Goal: Information Seeking & Learning: Learn about a topic

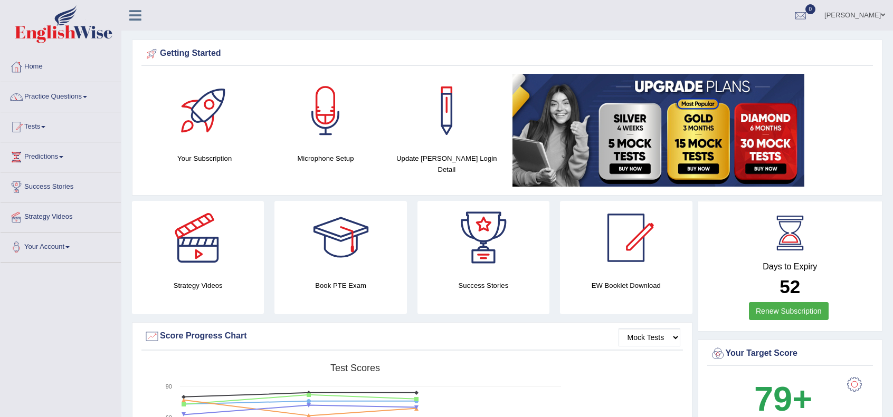
click at [60, 101] on link "Practice Questions" at bounding box center [61, 95] width 120 height 26
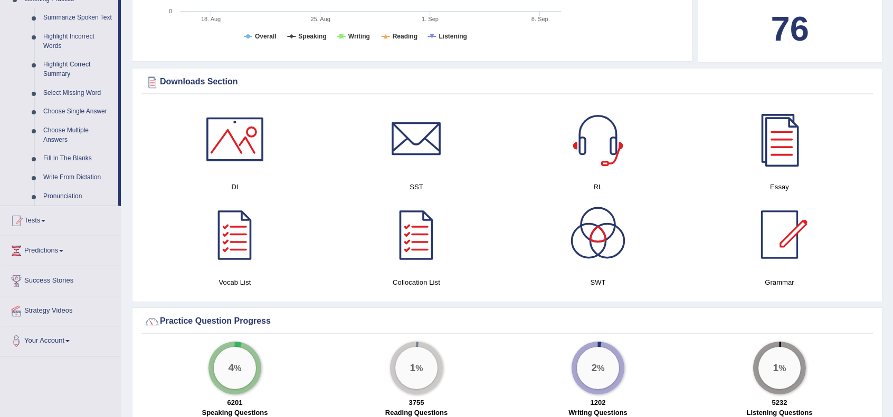
scroll to position [387, 0]
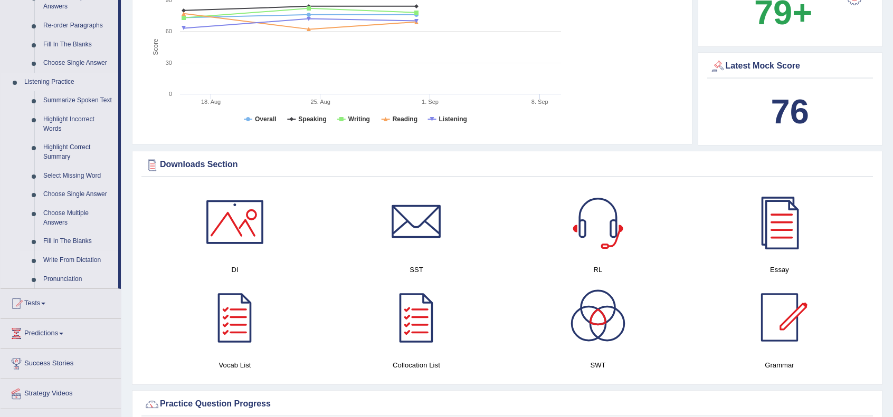
click at [87, 260] on link "Write From Dictation" at bounding box center [79, 260] width 80 height 19
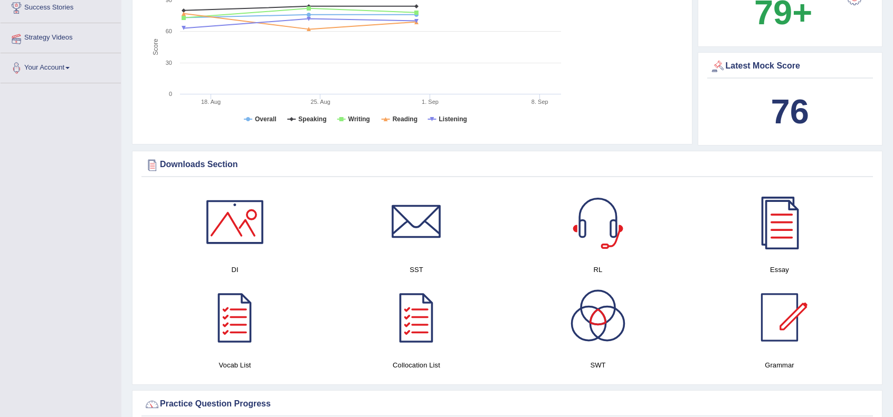
scroll to position [164, 0]
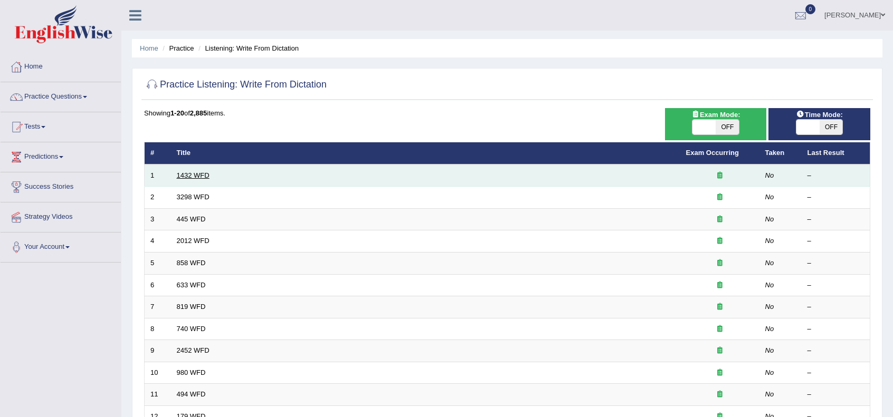
click at [186, 175] on link "1432 WFD" at bounding box center [193, 176] width 33 height 8
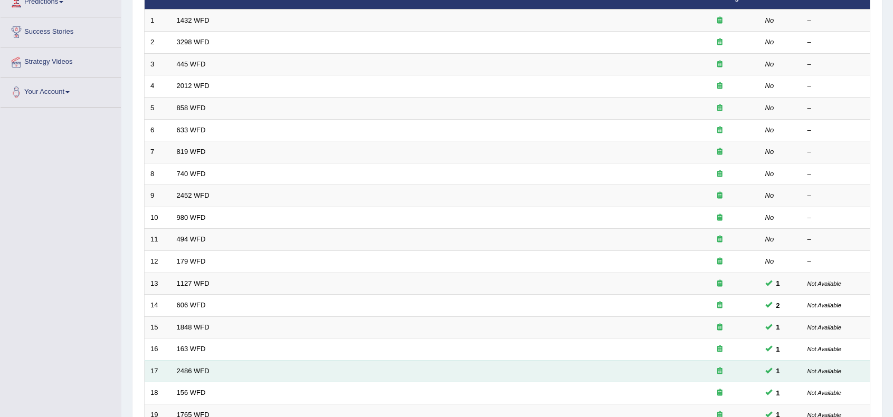
scroll to position [276, 0]
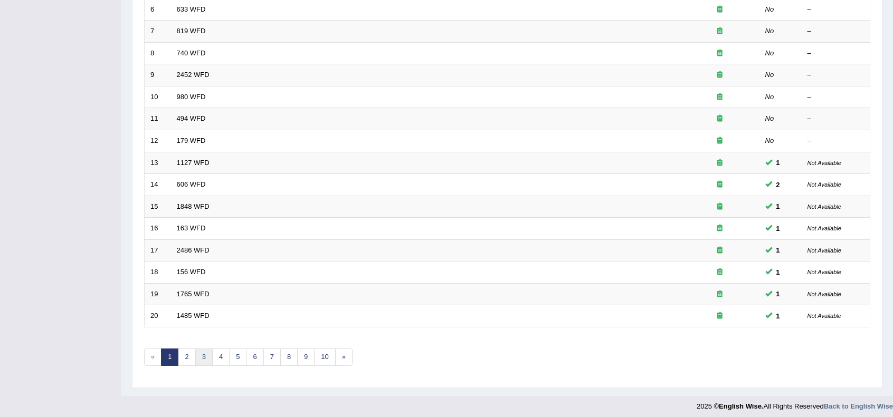
click at [205, 355] on link "3" at bounding box center [203, 357] width 17 height 17
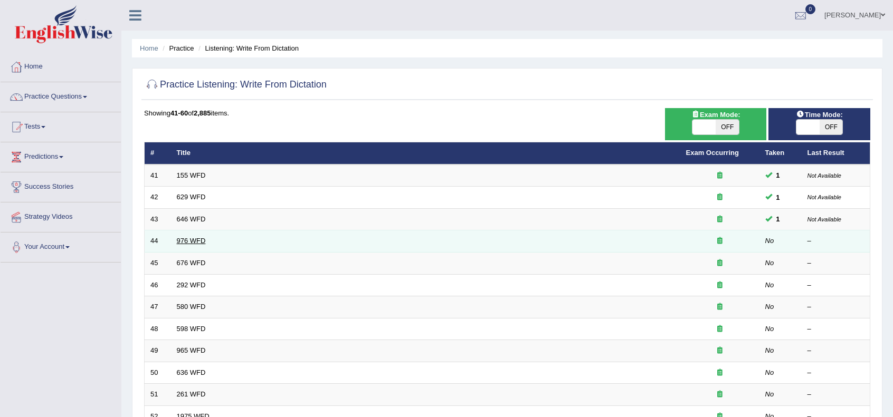
click at [182, 241] on link "976 WFD" at bounding box center [191, 241] width 29 height 8
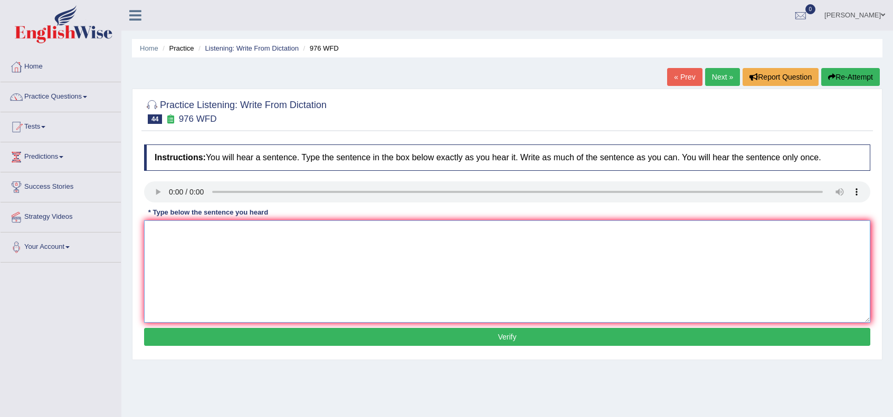
click at [173, 237] on textarea at bounding box center [507, 272] width 726 height 102
click at [223, 229] on textarea "The study of economy is the tricky subject to do any a research." at bounding box center [507, 272] width 726 height 102
click at [193, 231] on textarea "The study of economy economic economics is the tricky subject to do any a resea…" at bounding box center [507, 272] width 726 height 102
click at [321, 227] on textarea "The study of an economy economic economics is the tricky subject to do any a re…" at bounding box center [507, 272] width 726 height 102
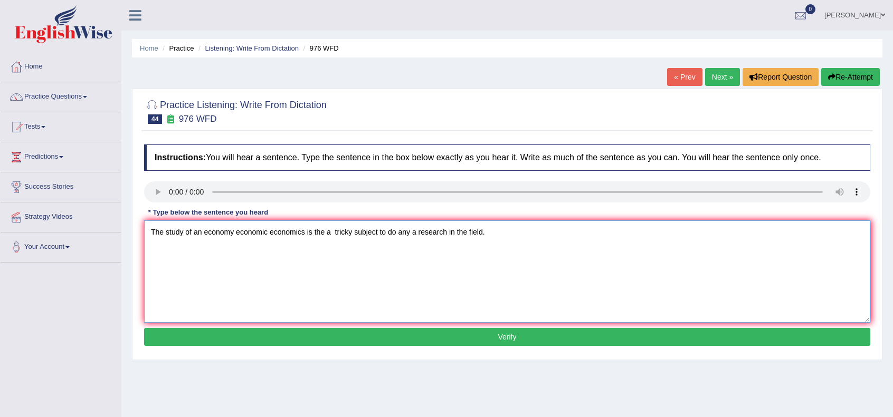
type textarea "The study of an economy economic economics is the a tricky subject to do any a …"
click at [372, 342] on button "Verify" at bounding box center [507, 337] width 726 height 18
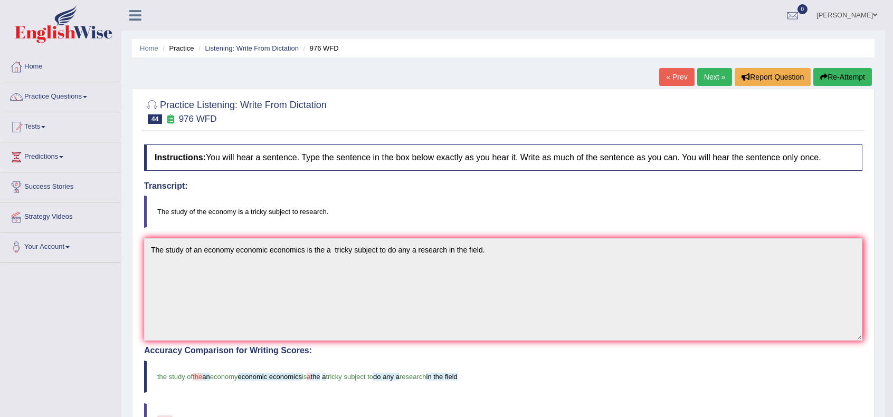
click at [713, 76] on link "Next »" at bounding box center [714, 77] width 35 height 18
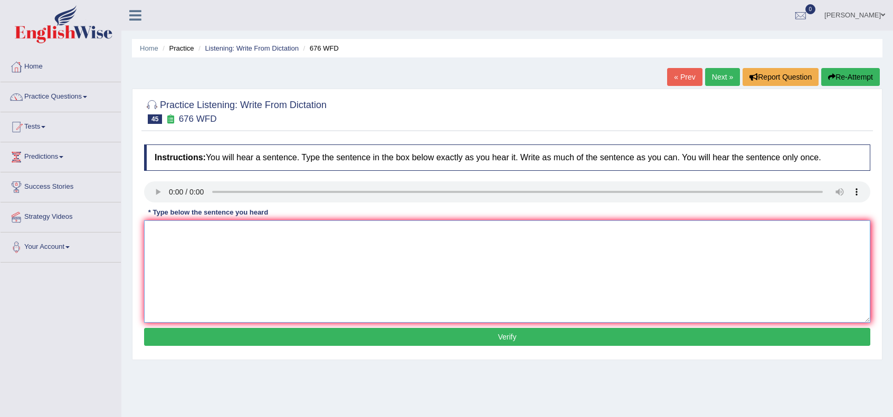
click at [174, 272] on textarea at bounding box center [507, 272] width 726 height 102
type textarea "u"
click at [241, 234] on textarea "Universities need to secure grants for research subjects." at bounding box center [507, 272] width 726 height 102
click at [290, 228] on textarea "Universities need to secure a the an grants for research subjects." at bounding box center [507, 272] width 726 height 102
click at [352, 227] on textarea "Universities need to secure a the an grants grant for research subjects." at bounding box center [507, 272] width 726 height 102
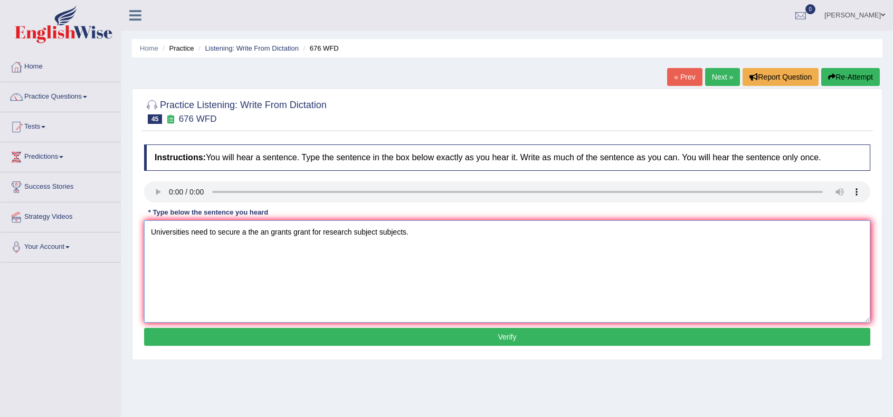
type textarea "Universities need to secure a the an grants grant for research subject subjects."
click at [393, 338] on button "Verify" at bounding box center [507, 337] width 726 height 18
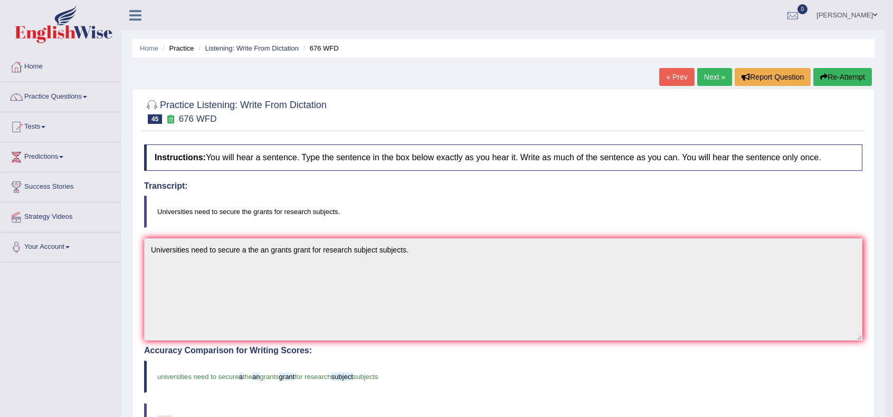
click at [704, 79] on link "Next »" at bounding box center [714, 77] width 35 height 18
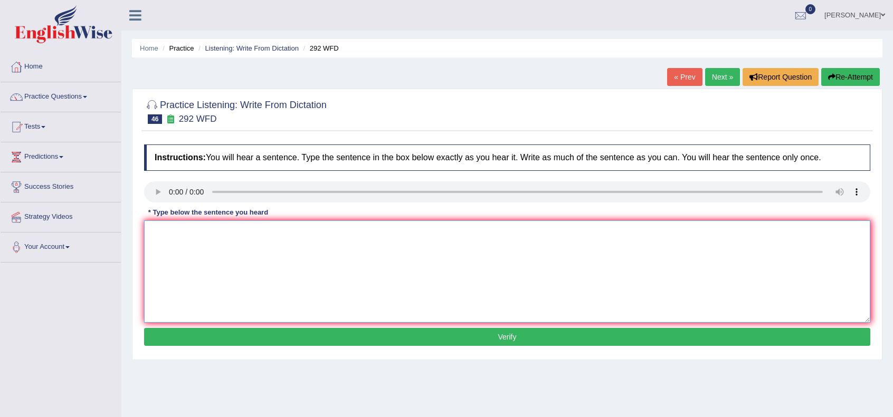
click at [594, 252] on textarea at bounding box center [507, 272] width 726 height 102
click at [167, 232] on textarea at bounding box center [507, 272] width 726 height 102
click at [161, 234] on textarea "SOme people argue that" at bounding box center [507, 272] width 726 height 102
click at [238, 233] on textarea "Some people argue that" at bounding box center [507, 272] width 726 height 102
click at [216, 232] on textarea "Some people argue that education is not that important to live life." at bounding box center [507, 272] width 726 height 102
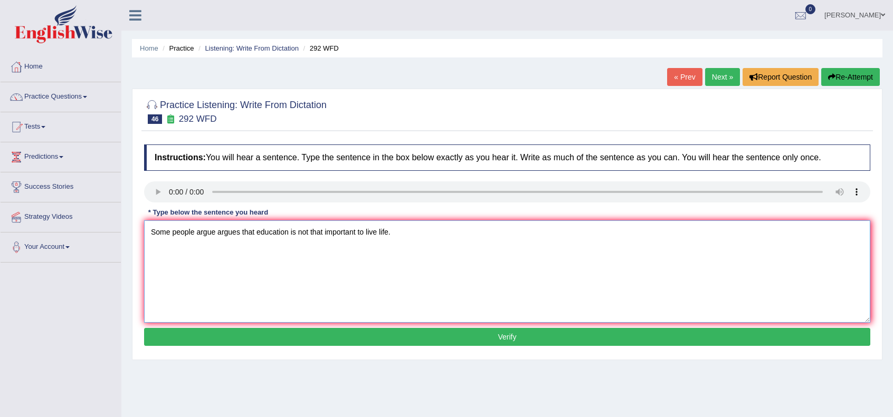
click at [255, 234] on textarea "Some people argue argues that education is not that important to live life." at bounding box center [507, 272] width 726 height 102
type textarea "Some people argue argues that an education is not that important to live life."
click at [287, 343] on button "Verify" at bounding box center [507, 337] width 726 height 18
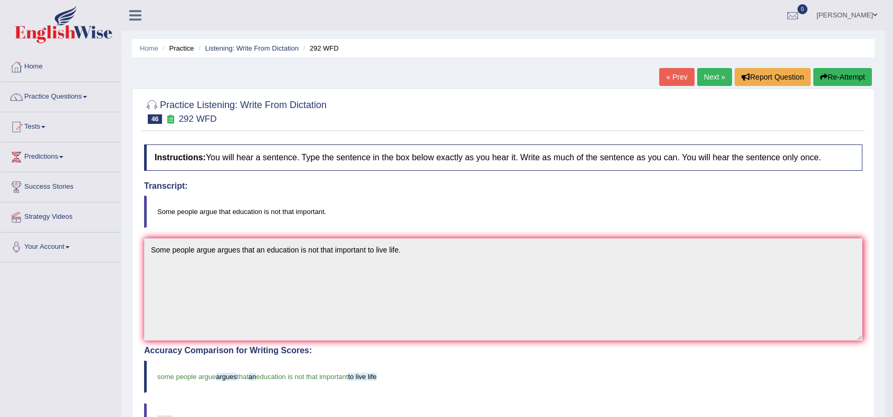
click at [723, 72] on link "Next »" at bounding box center [714, 77] width 35 height 18
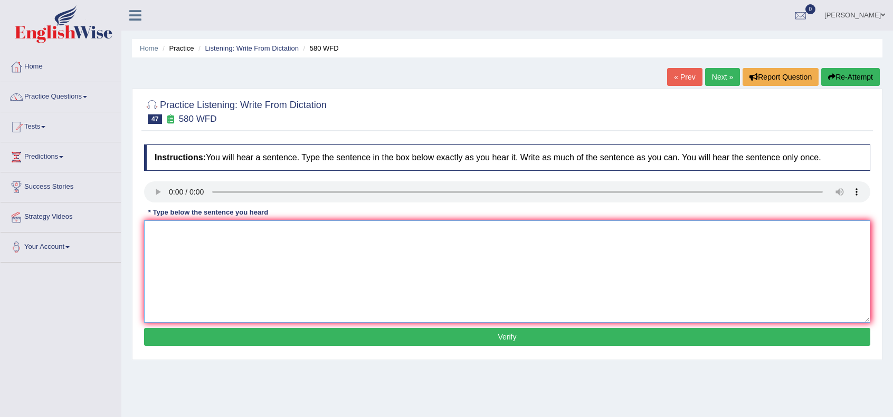
click at [186, 243] on textarea at bounding box center [507, 272] width 726 height 102
click at [155, 231] on textarea "u can use your laptops in the lecute." at bounding box center [507, 272] width 726 height 102
type textarea "You can use your a laptop laptops in the lecture."
click at [292, 338] on button "Verify" at bounding box center [507, 337] width 726 height 18
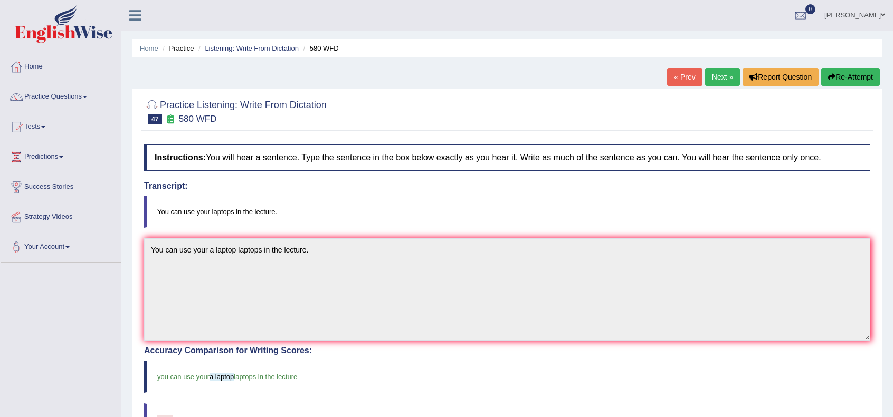
click at [720, 83] on link "Next »" at bounding box center [722, 77] width 35 height 18
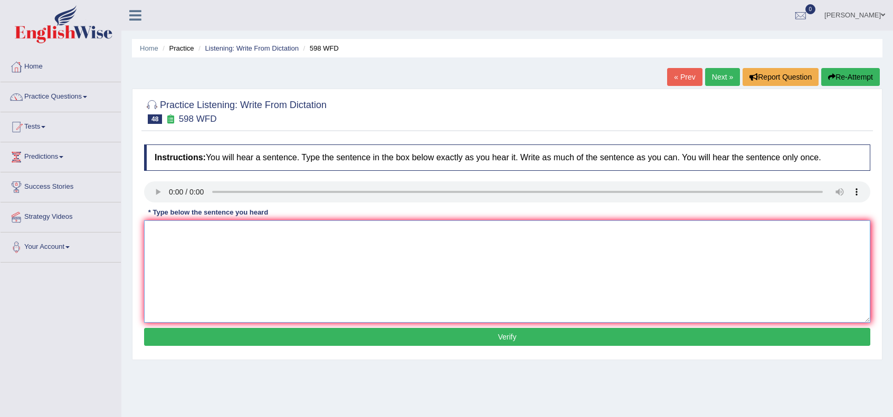
click at [172, 243] on textarea at bounding box center [507, 272] width 726 height 102
click at [208, 227] on textarea "Check the website if you are looking for discussed textbooks." at bounding box center [507, 272] width 726 height 102
click at [210, 232] on textarea "Check the website if you are looking for discussed textbooks." at bounding box center [507, 272] width 726 height 102
click at [468, 232] on textarea "Check the website websites if you are looking for a discounted discount a an th…" at bounding box center [507, 272] width 726 height 102
type textarea "Check the website websites if you are looking for a discounted discount a an th…"
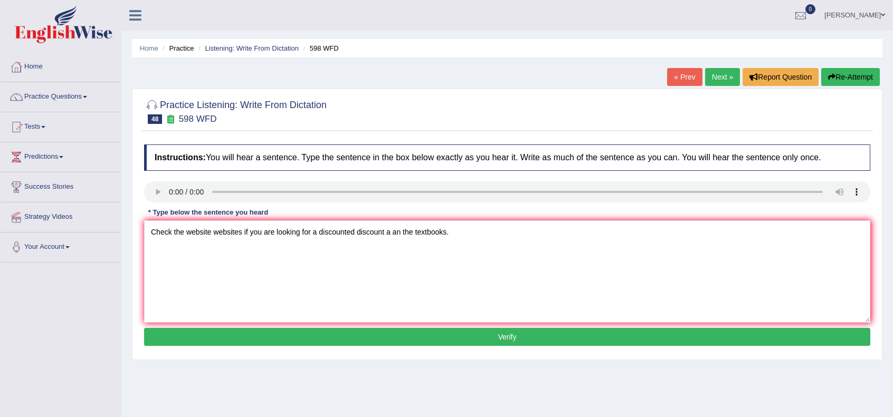
click at [422, 338] on button "Verify" at bounding box center [507, 337] width 726 height 18
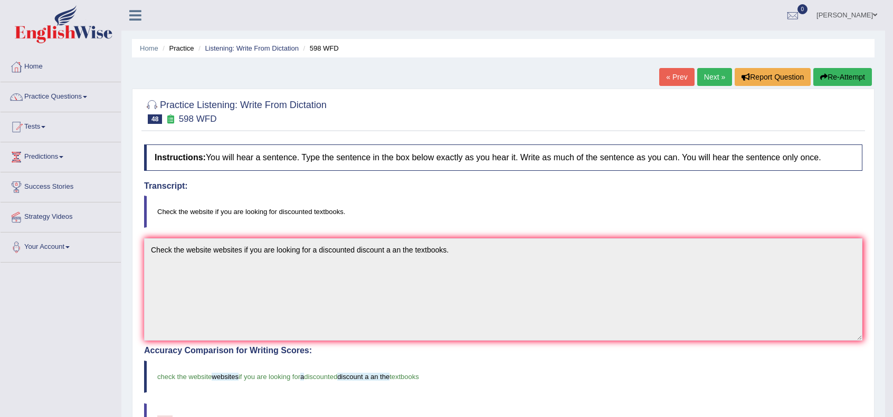
click at [716, 76] on link "Next »" at bounding box center [714, 77] width 35 height 18
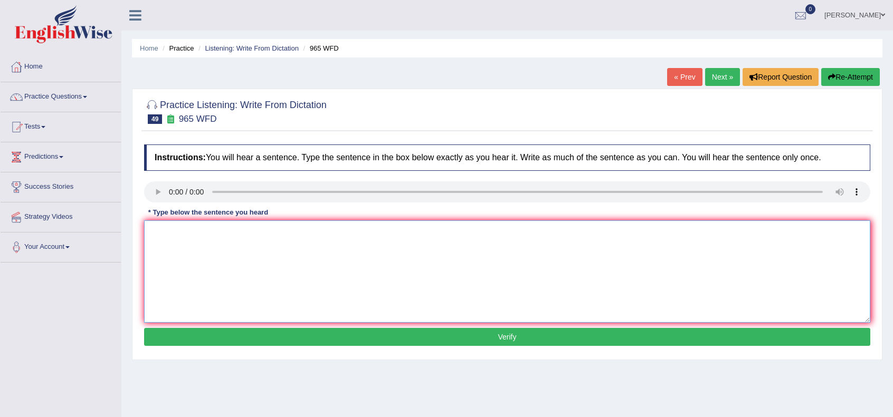
click at [175, 240] on textarea at bounding box center [507, 272] width 726 height 102
click at [225, 230] on textarea "You must answer your security question when you reset your password." at bounding box center [507, 272] width 726 height 102
click at [297, 231] on textarea "You must answer your a the security question when you reset your password." at bounding box center [507, 272] width 726 height 102
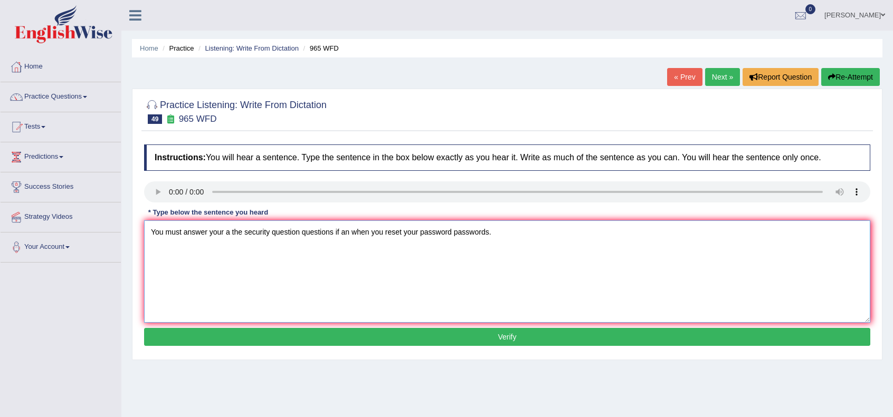
type textarea "You must answer your a the security question questions if an when you reset you…"
click at [357, 344] on button "Verify" at bounding box center [507, 337] width 726 height 18
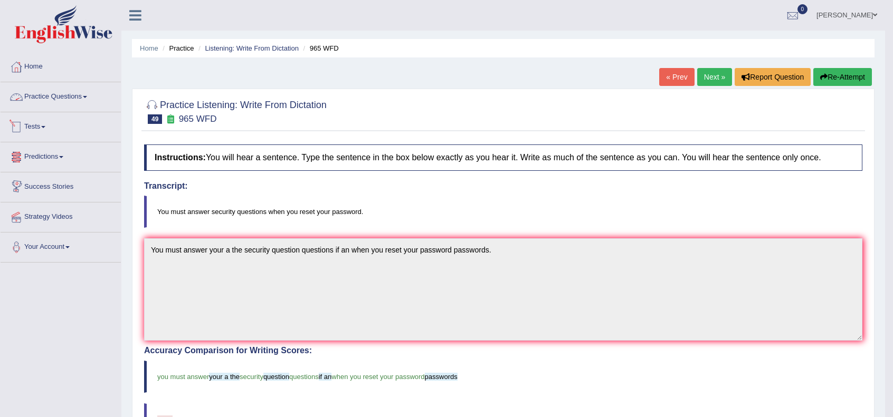
click at [53, 97] on link "Practice Questions" at bounding box center [61, 95] width 120 height 26
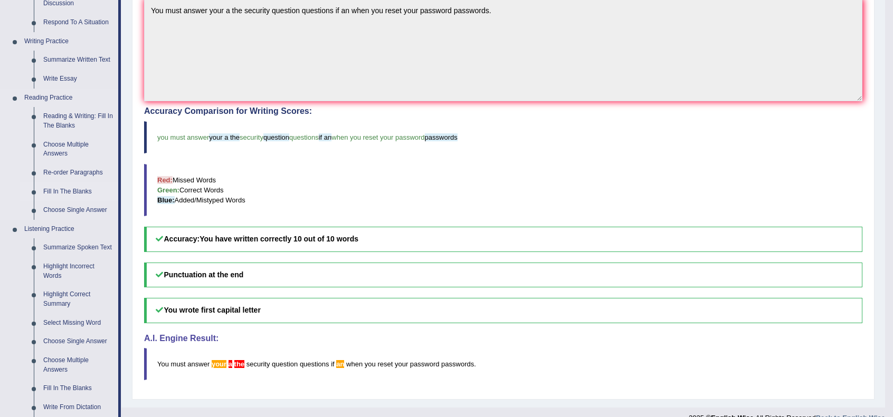
scroll to position [317, 0]
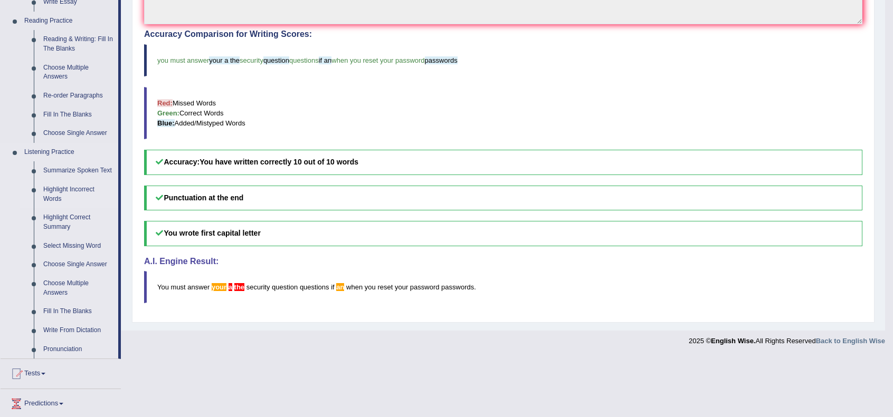
click at [73, 186] on link "Highlight Incorrect Words" at bounding box center [79, 194] width 80 height 28
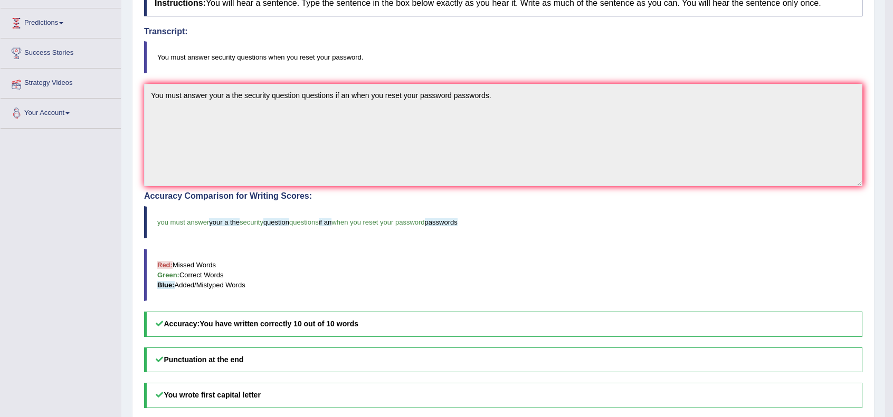
scroll to position [253, 0]
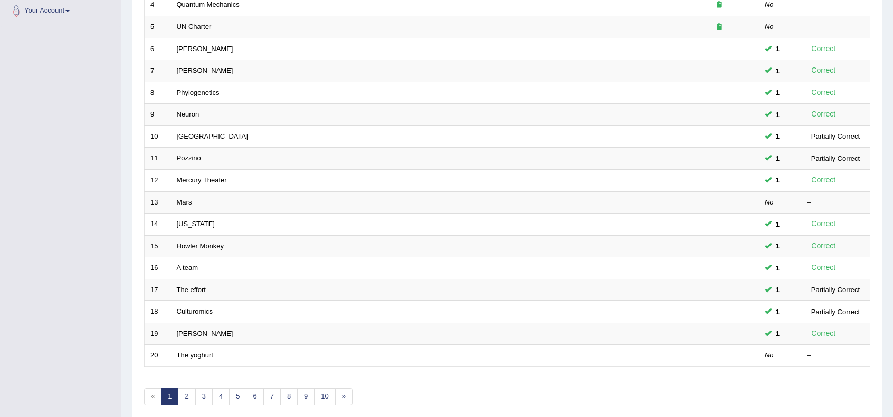
scroll to position [276, 0]
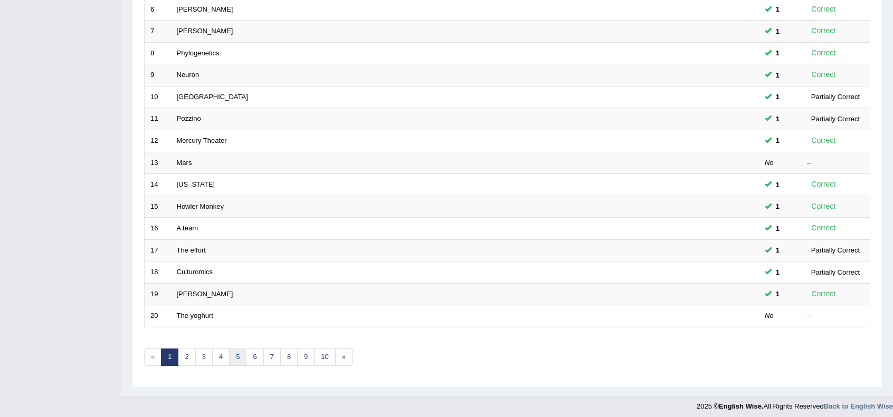
click at [241, 351] on link "5" at bounding box center [237, 357] width 17 height 17
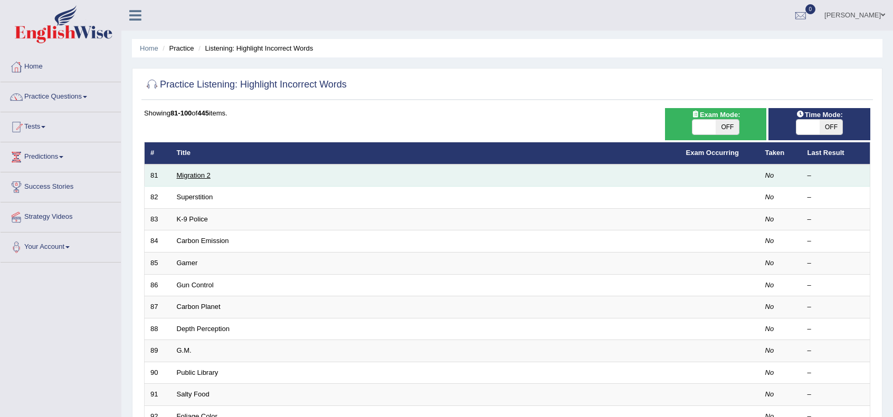
click at [180, 174] on link "Migration 2" at bounding box center [194, 176] width 34 height 8
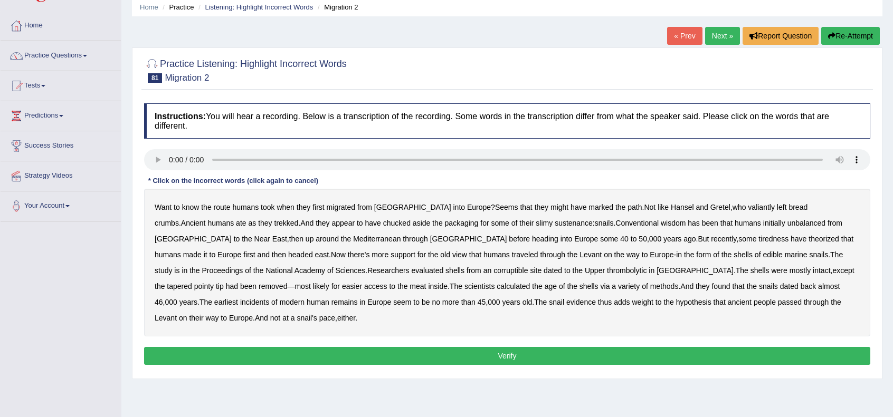
scroll to position [70, 0]
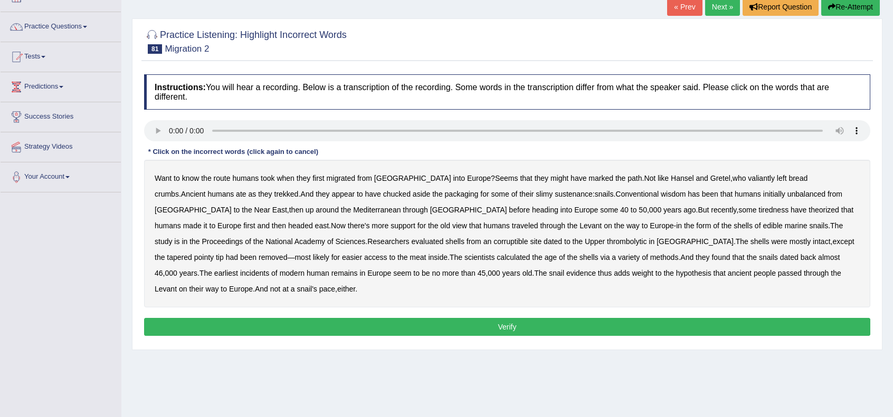
click at [748, 179] on b "valiantly" at bounding box center [761, 178] width 27 height 8
click at [787, 192] on b "unbalanced" at bounding box center [806, 194] width 38 height 8
click at [758, 210] on b "tiredness" at bounding box center [773, 210] width 30 height 8
click at [493, 243] on b "corruptible" at bounding box center [510, 241] width 34 height 8
click at [607, 241] on b "thrombolytic" at bounding box center [627, 241] width 40 height 8
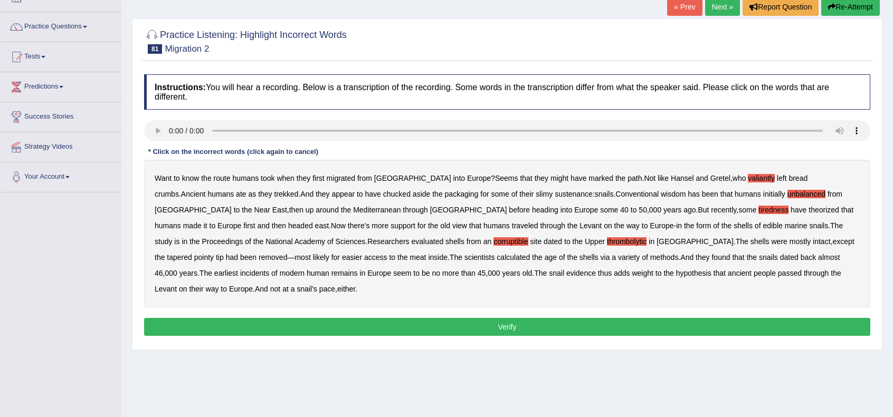
click at [269, 269] on b "incidents" at bounding box center [254, 273] width 29 height 8
click at [569, 318] on button "Verify" at bounding box center [507, 327] width 726 height 18
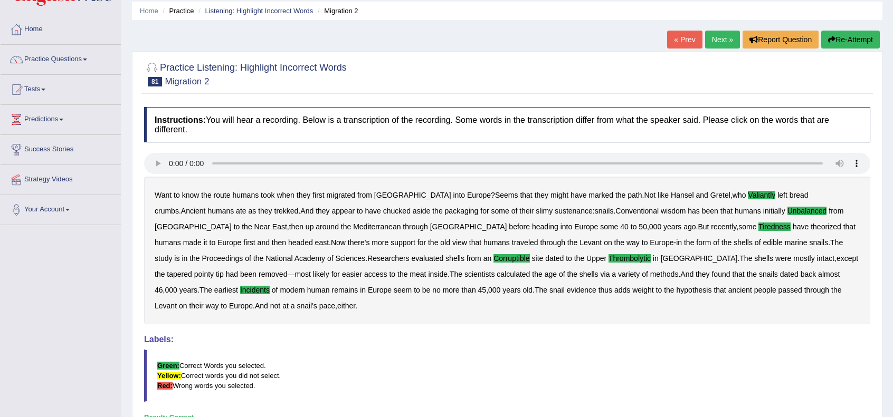
scroll to position [0, 0]
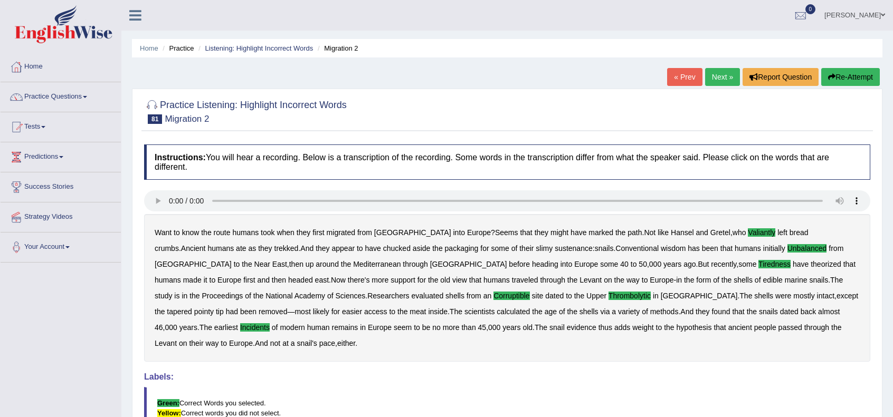
click at [726, 76] on link "Next »" at bounding box center [722, 77] width 35 height 18
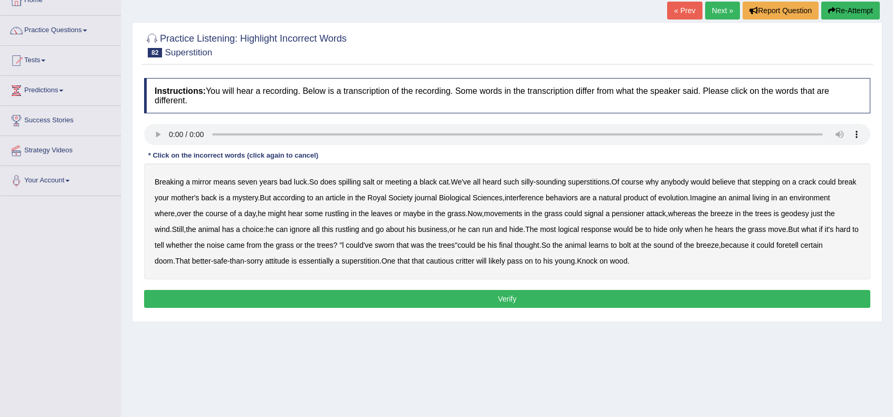
scroll to position [70, 0]
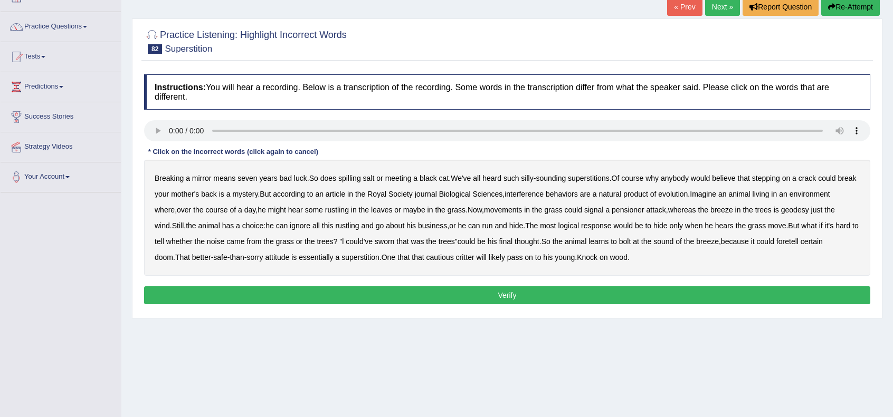
click at [544, 195] on b "interference" at bounding box center [524, 194] width 39 height 8
click at [626, 211] on b "pensioner" at bounding box center [628, 210] width 33 height 8
click at [809, 208] on b "geodesy" at bounding box center [795, 210] width 28 height 8
click at [474, 297] on button "Verify" at bounding box center [507, 296] width 726 height 18
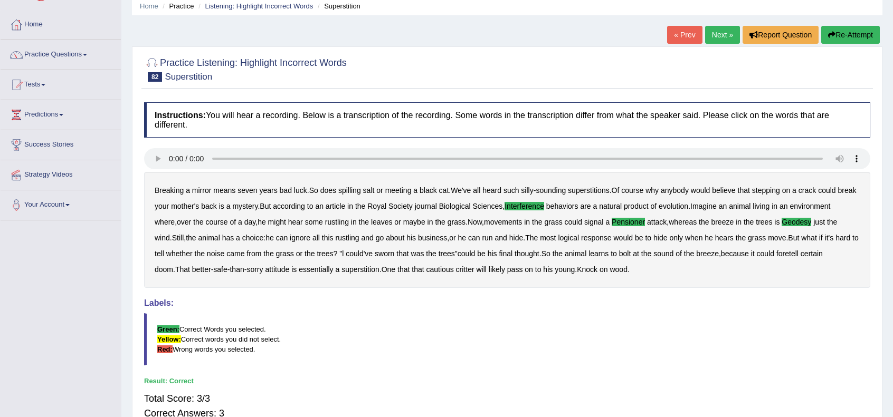
scroll to position [0, 0]
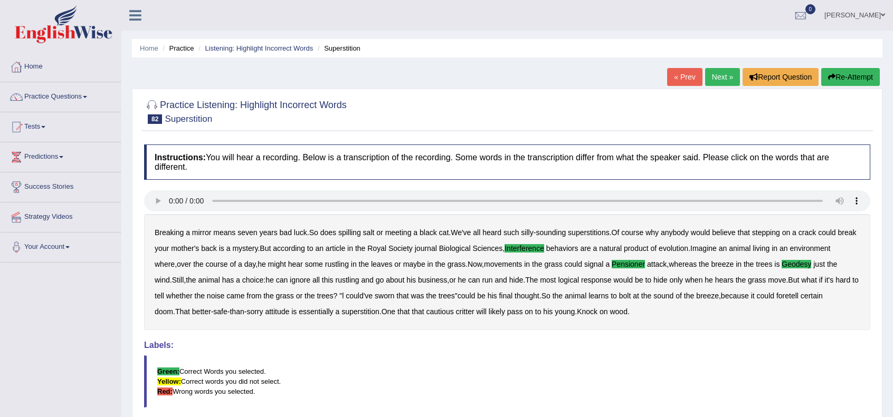
click at [713, 80] on link "Next »" at bounding box center [722, 77] width 35 height 18
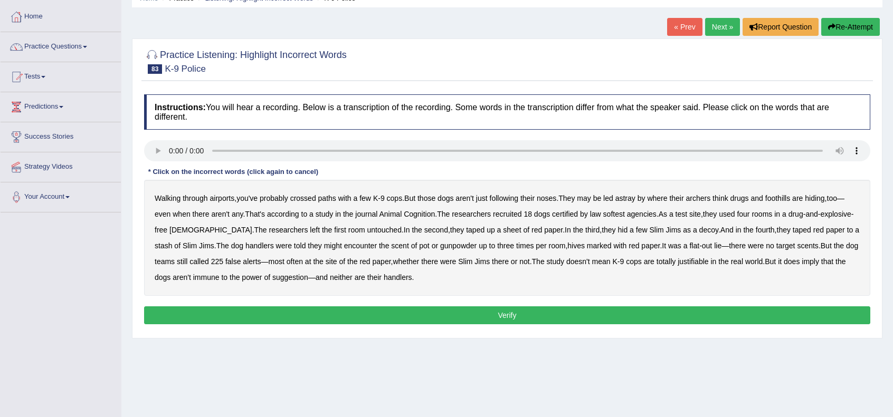
scroll to position [70, 0]
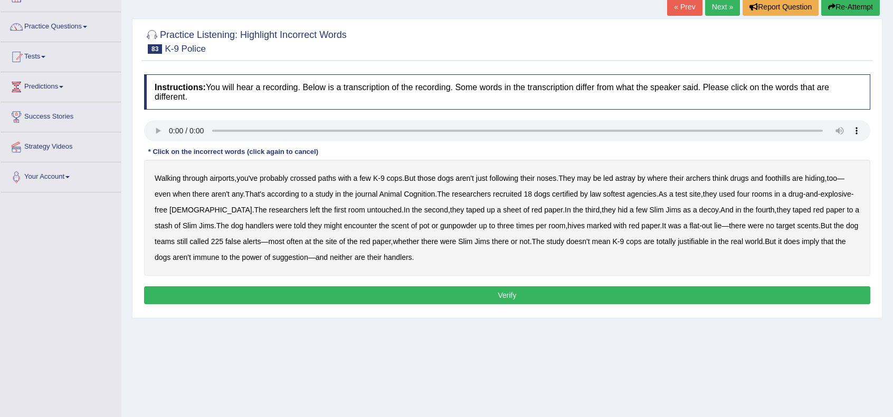
click at [709, 180] on b "archers" at bounding box center [698, 178] width 25 height 8
click at [787, 176] on b "foothills" at bounding box center [777, 178] width 25 height 8
click at [618, 199] on div "Walking through airports , you've probably crossed paths with a few K - 9 cops …" at bounding box center [507, 218] width 726 height 116
click at [615, 194] on b "softest" at bounding box center [614, 194] width 22 height 8
click at [583, 224] on b "hives" at bounding box center [575, 226] width 17 height 8
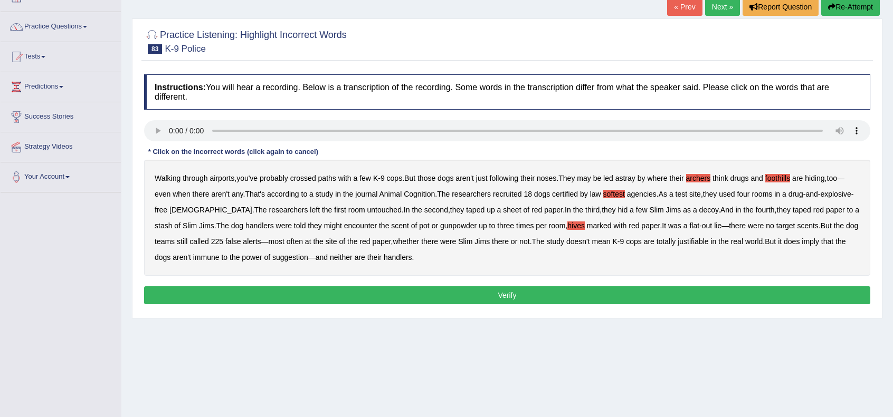
click at [706, 242] on b "justifiable" at bounding box center [693, 241] width 31 height 8
click at [419, 288] on button "Verify" at bounding box center [507, 296] width 726 height 18
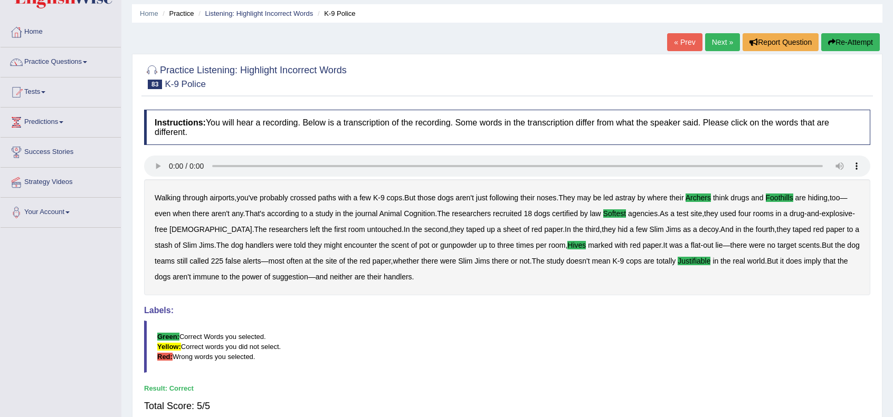
scroll to position [0, 0]
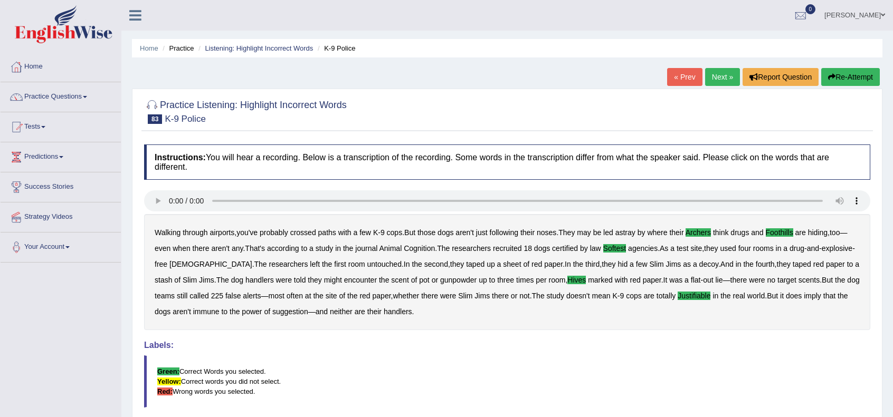
click at [719, 69] on link "Next »" at bounding box center [722, 77] width 35 height 18
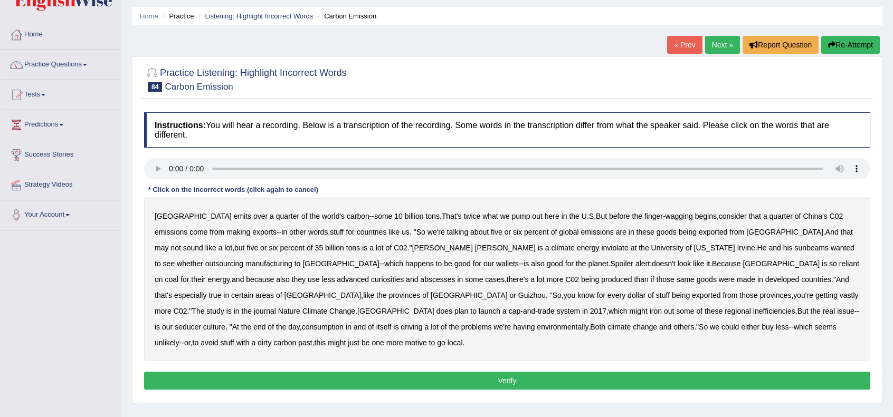
scroll to position [35, 0]
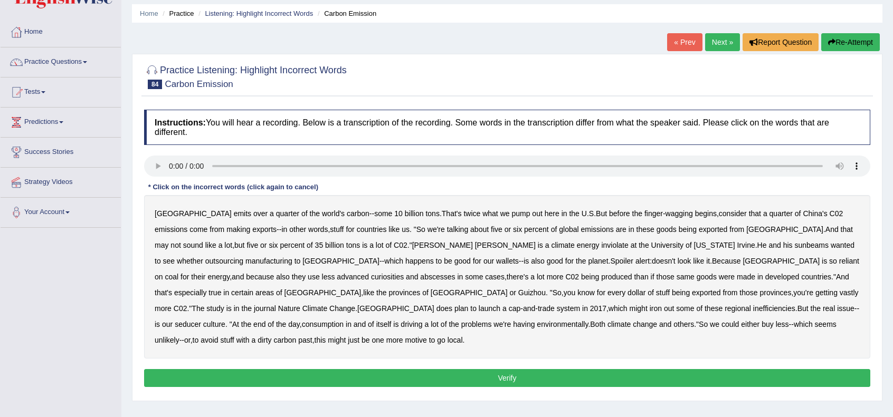
click at [601, 244] on b "inviolate" at bounding box center [614, 245] width 27 height 8
click at [794, 244] on b "sunbeams" at bounding box center [811, 245] width 34 height 8
click at [404, 273] on b "curiosities" at bounding box center [387, 277] width 33 height 8
click at [420, 278] on b "abscesses" at bounding box center [437, 277] width 35 height 8
click at [753, 308] on b "inefficiencies" at bounding box center [774, 308] width 42 height 8
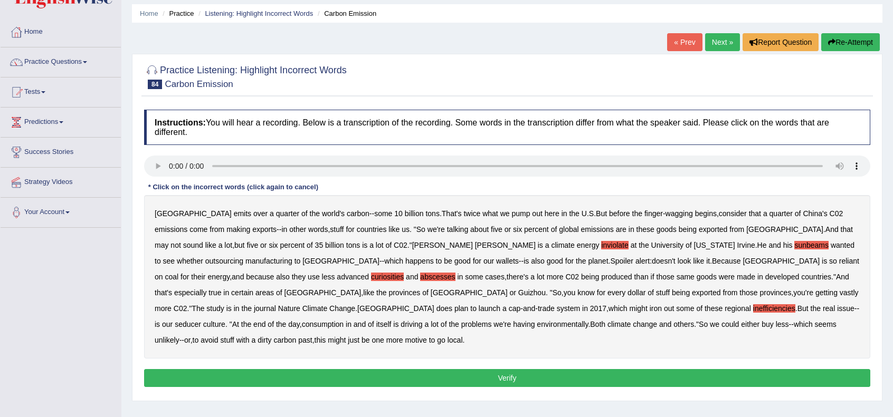
click at [753, 307] on b "inefficiencies" at bounding box center [774, 308] width 42 height 8
click at [201, 320] on b "seducer" at bounding box center [188, 324] width 26 height 8
click at [563, 369] on button "Verify" at bounding box center [507, 378] width 726 height 18
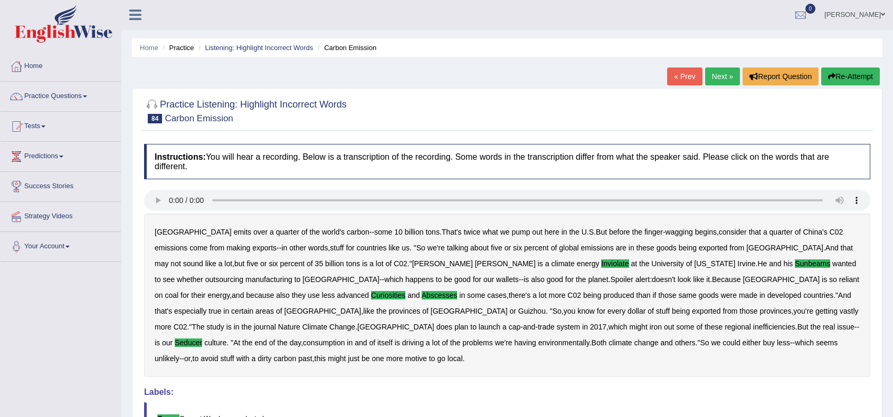
scroll to position [0, 0]
click at [718, 76] on link "Next »" at bounding box center [722, 77] width 35 height 18
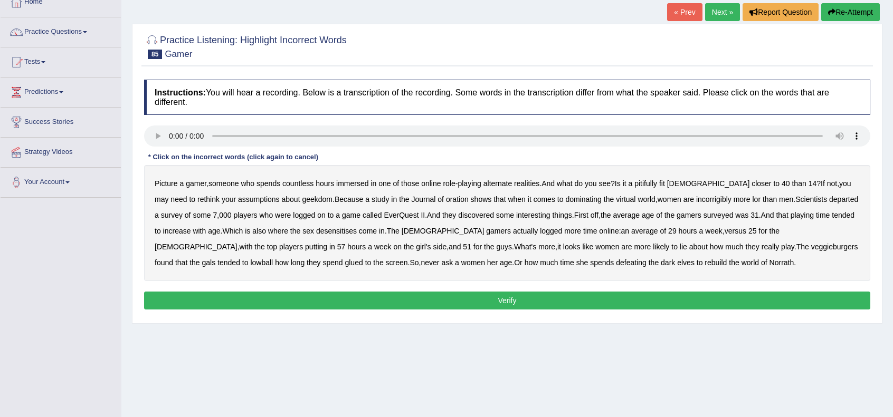
scroll to position [70, 0]
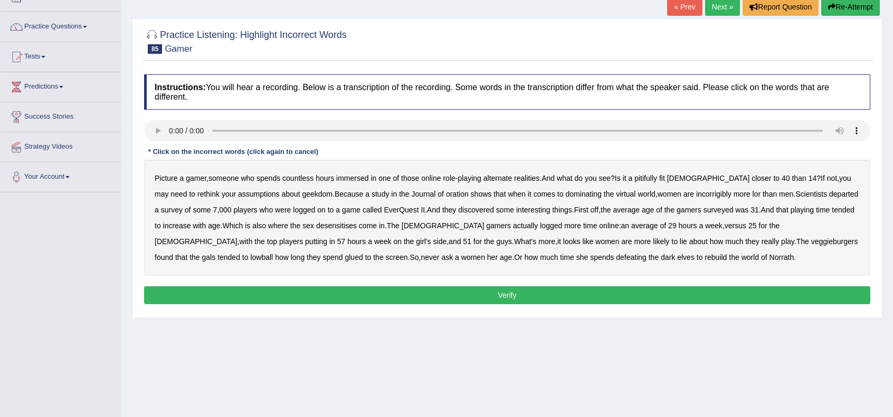
click at [653, 176] on b "pitifully" at bounding box center [645, 178] width 23 height 8
click at [446, 193] on b "oration" at bounding box center [457, 194] width 23 height 8
click at [696, 193] on b "incorrigibly" at bounding box center [713, 194] width 35 height 8
click at [753, 195] on b "lor" at bounding box center [757, 194] width 8 height 8
click at [829, 193] on b "departed" at bounding box center [843, 194] width 29 height 8
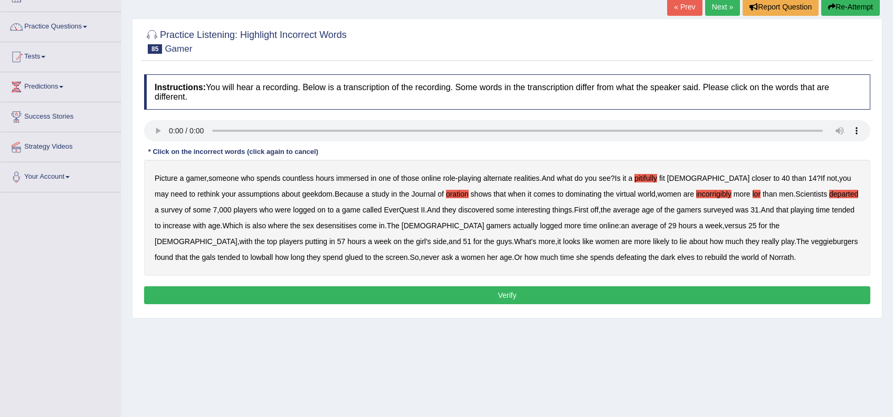
click at [332, 225] on b "desensitises" at bounding box center [336, 226] width 41 height 8
click at [811, 242] on b "veggieburgers" at bounding box center [834, 241] width 47 height 8
click at [475, 290] on button "Verify" at bounding box center [507, 296] width 726 height 18
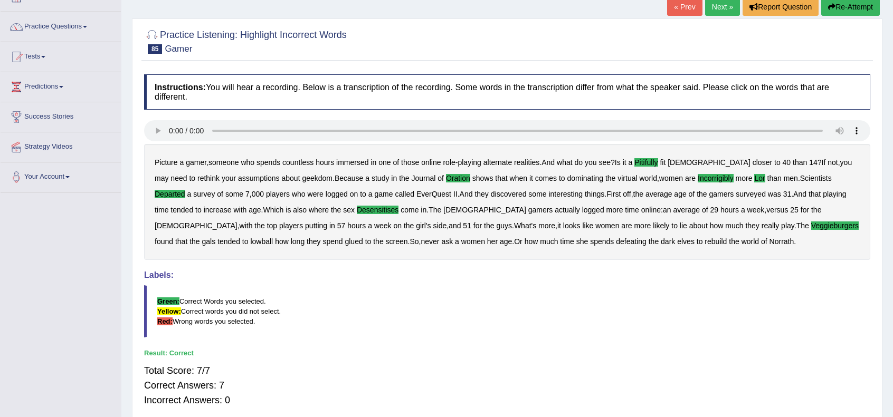
click at [718, 8] on link "Next »" at bounding box center [722, 7] width 35 height 18
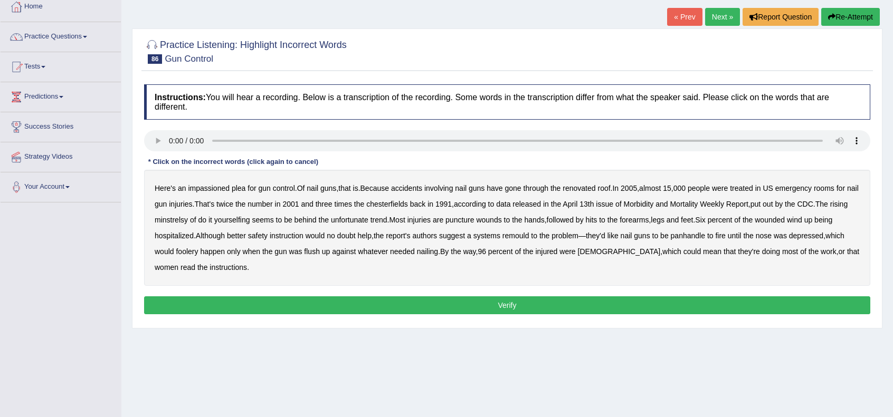
scroll to position [70, 0]
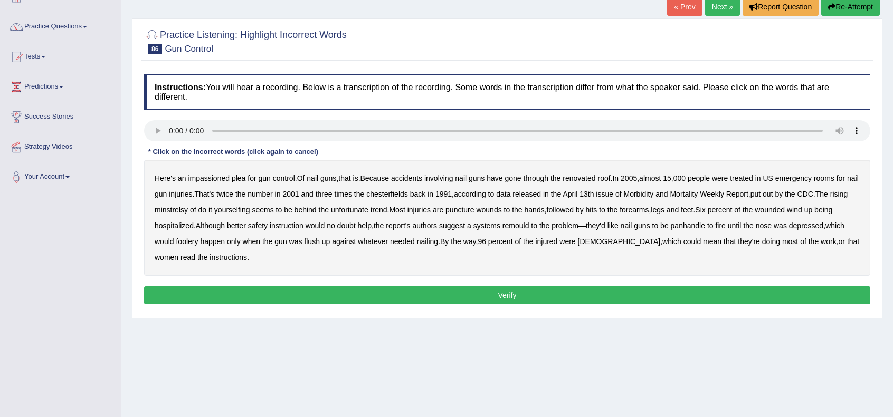
click at [387, 191] on b "chesterfields" at bounding box center [387, 194] width 42 height 8
click at [188, 208] on b "minstrelsy" at bounding box center [171, 210] width 33 height 8
click at [529, 224] on b "remould" at bounding box center [515, 226] width 27 height 8
click at [705, 223] on b "panhandle" at bounding box center [688, 226] width 34 height 8
click at [198, 239] on b "foolery" at bounding box center [187, 241] width 22 height 8
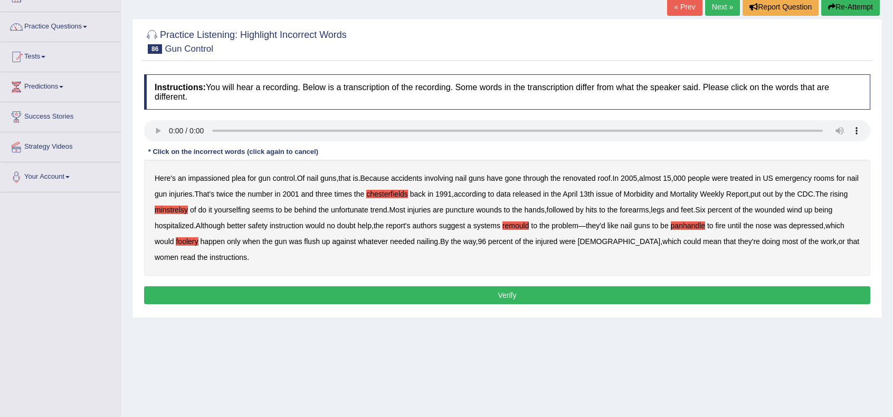
click at [508, 292] on button "Verify" at bounding box center [507, 296] width 726 height 18
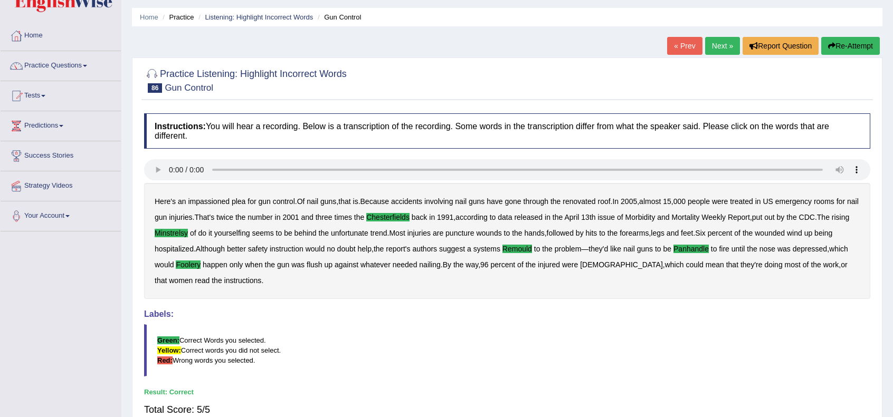
scroll to position [0, 0]
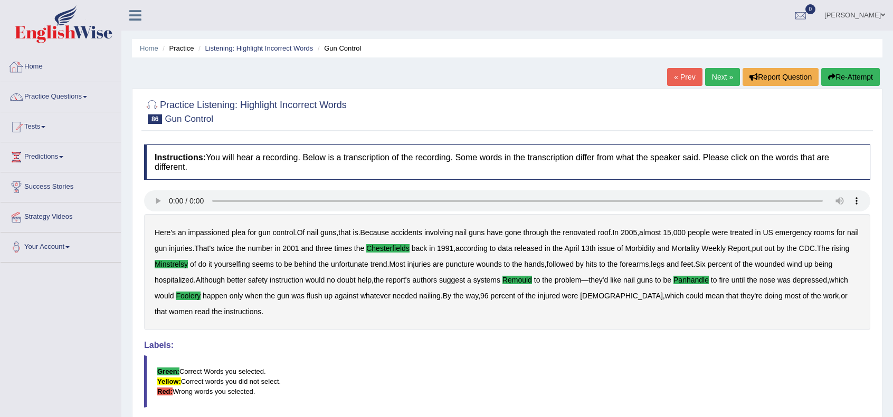
click at [70, 31] on img at bounding box center [64, 24] width 98 height 38
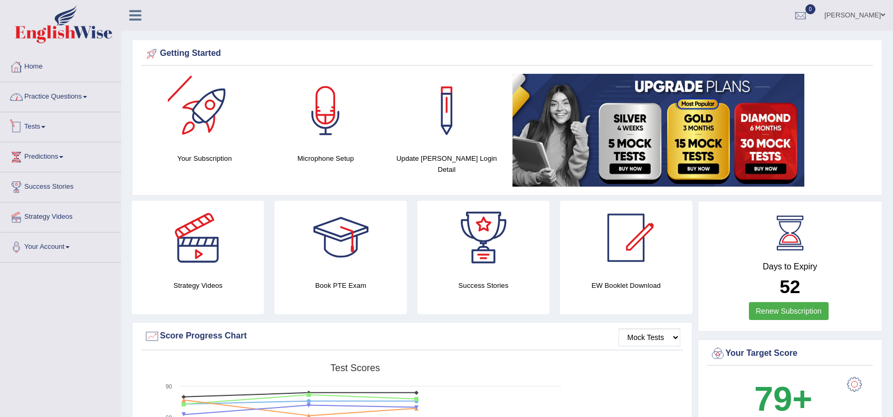
click at [83, 98] on link "Practice Questions" at bounding box center [61, 95] width 120 height 26
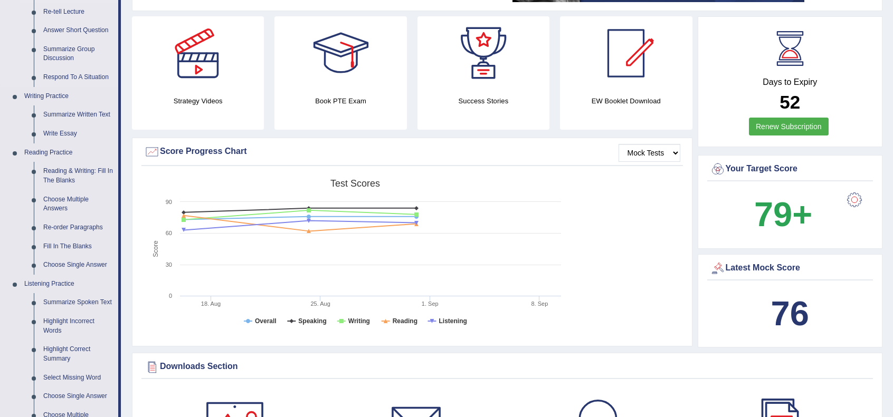
scroll to position [317, 0]
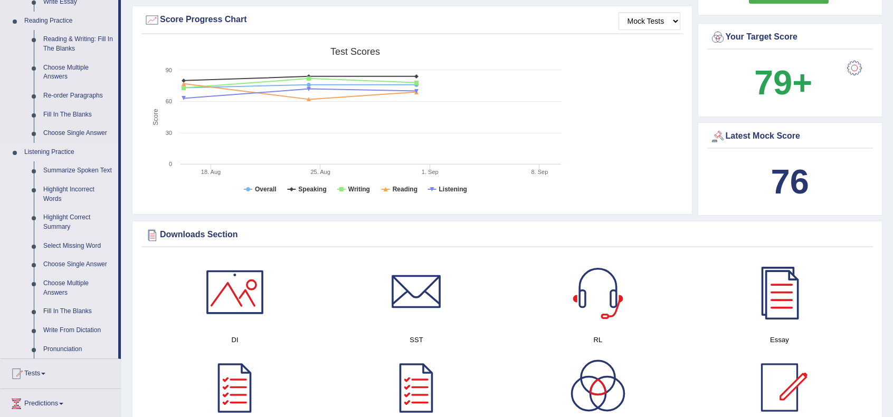
click at [76, 316] on link "Fill In The Blanks" at bounding box center [79, 311] width 80 height 19
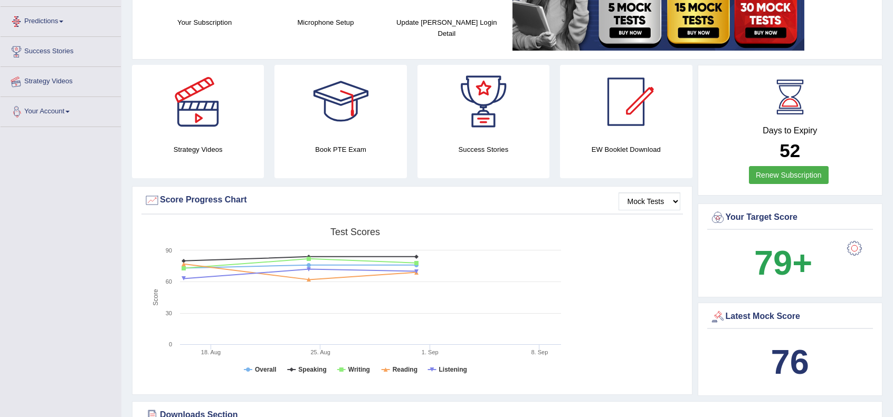
scroll to position [281, 0]
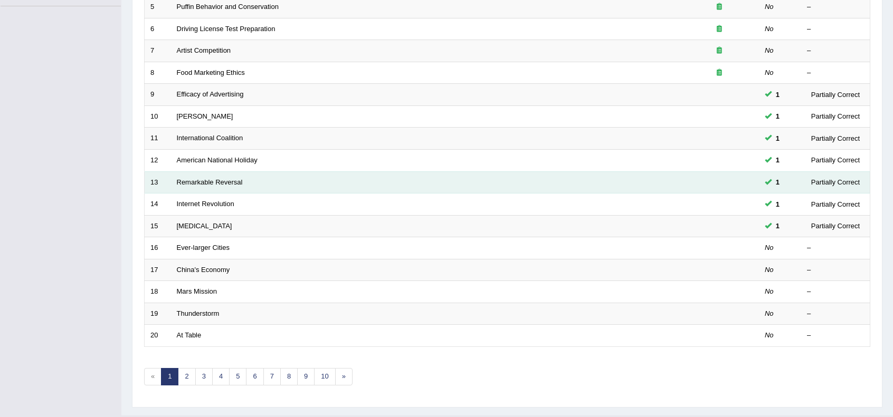
scroll to position [276, 0]
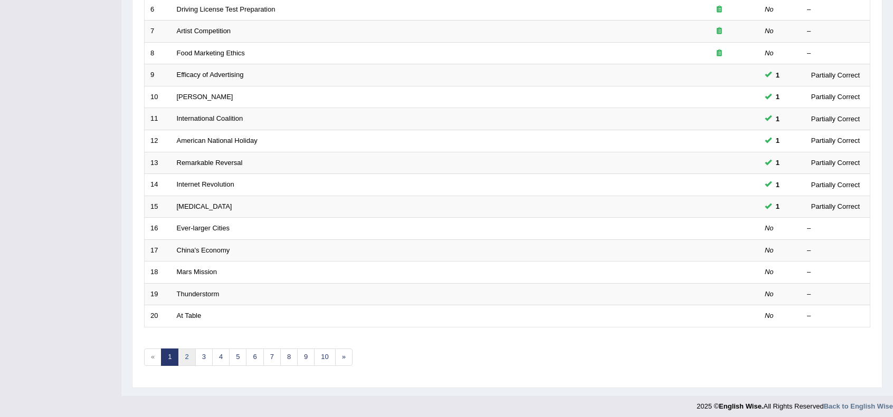
click at [183, 352] on link "2" at bounding box center [186, 357] width 17 height 17
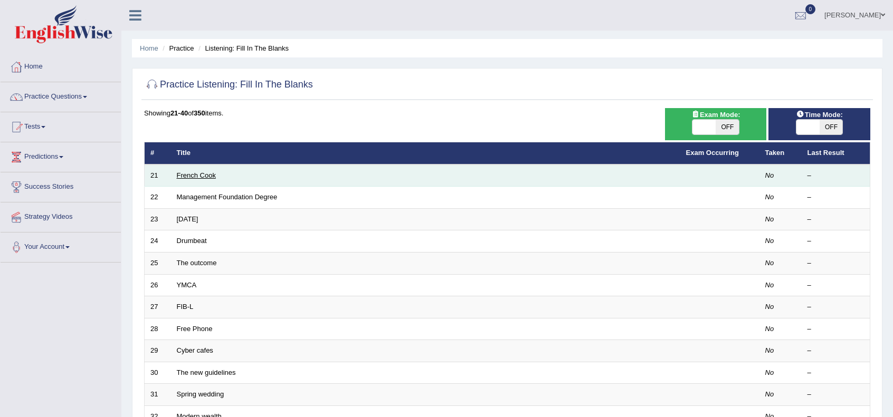
click at [196, 173] on link "French Cook" at bounding box center [196, 176] width 39 height 8
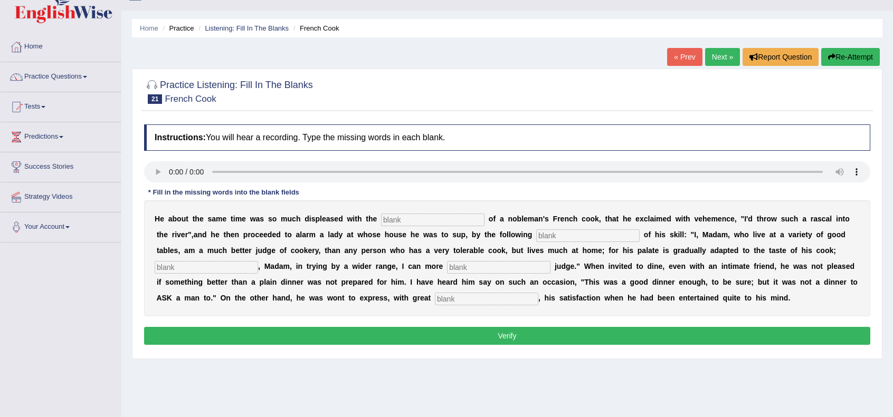
scroll to position [35, 0]
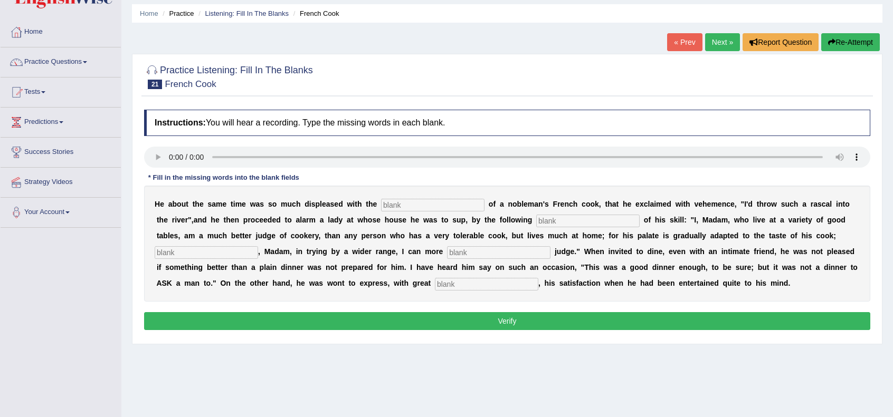
click at [462, 280] on input "text" at bounding box center [486, 284] width 103 height 13
type input "glee"
click at [446, 196] on div "H e a b o u t t h e s a m e t i m e w a s s o m u c h d i s p l e a s e d w i t…" at bounding box center [507, 244] width 726 height 116
click at [439, 202] on input "text" at bounding box center [432, 205] width 103 height 13
type input "performances"
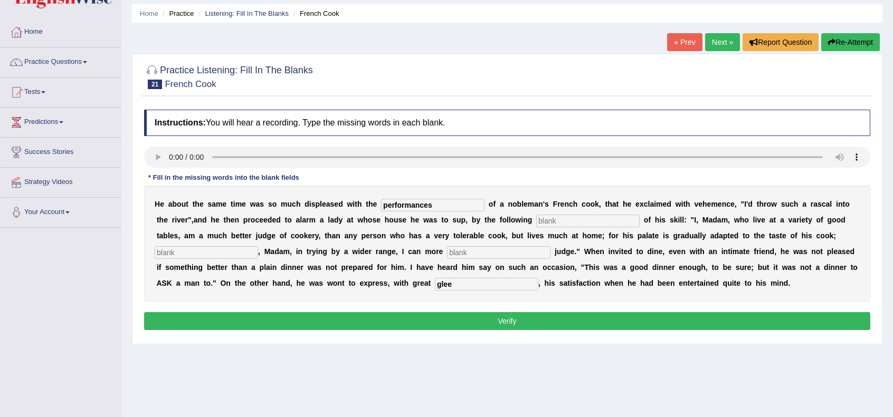
click at [570, 217] on input "text" at bounding box center [587, 221] width 103 height 13
type input "manifasto"
click at [243, 250] on input "text" at bounding box center [206, 252] width 103 height 13
type input "whereas"
click at [481, 253] on input "text" at bounding box center [498, 252] width 103 height 13
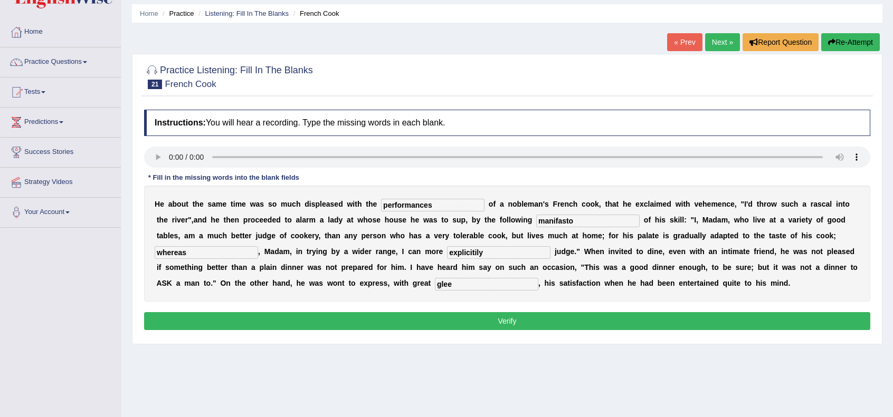
type input "explicitily"
click at [448, 319] on button "Verify" at bounding box center [507, 321] width 726 height 18
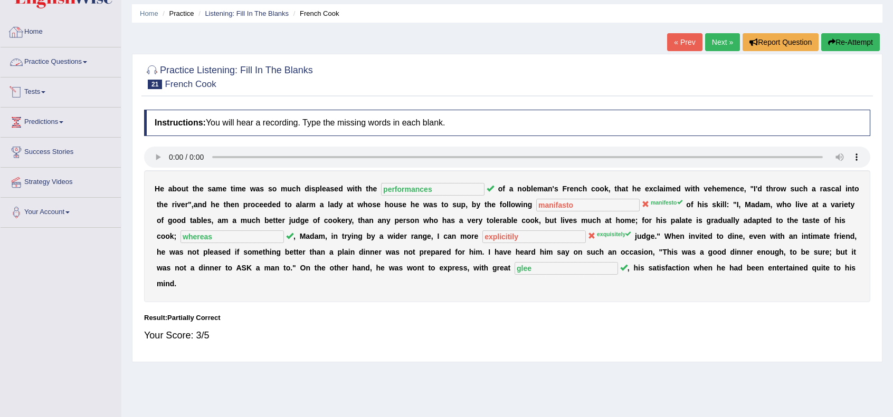
click at [34, 28] on link "Home" at bounding box center [61, 30] width 120 height 26
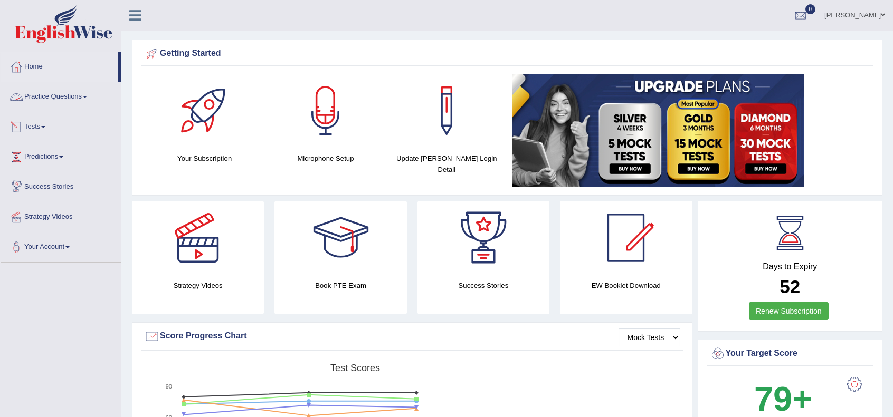
click at [50, 92] on link "Practice Questions" at bounding box center [61, 95] width 120 height 26
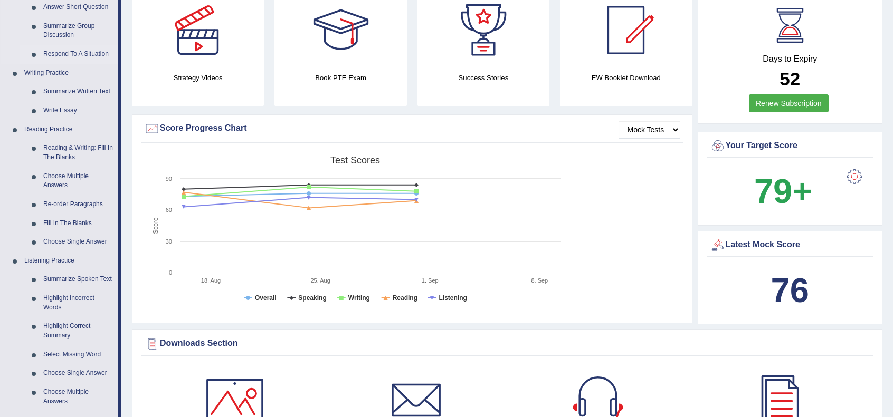
scroll to position [208, 0]
click at [74, 276] on link "Summarize Spoken Text" at bounding box center [79, 279] width 80 height 19
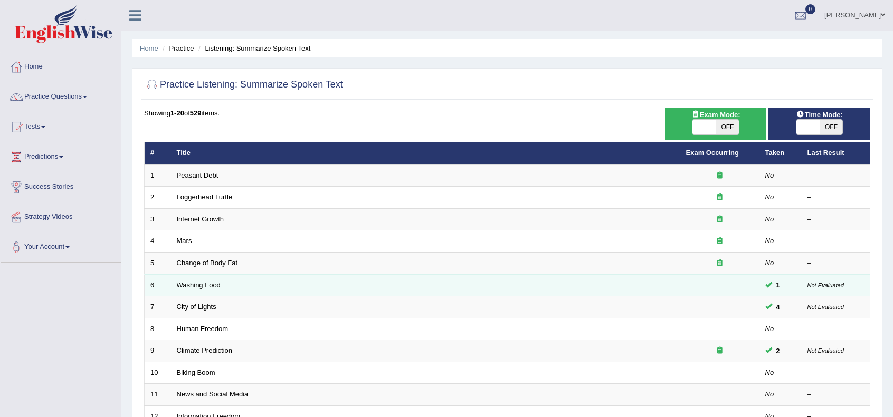
scroll to position [276, 0]
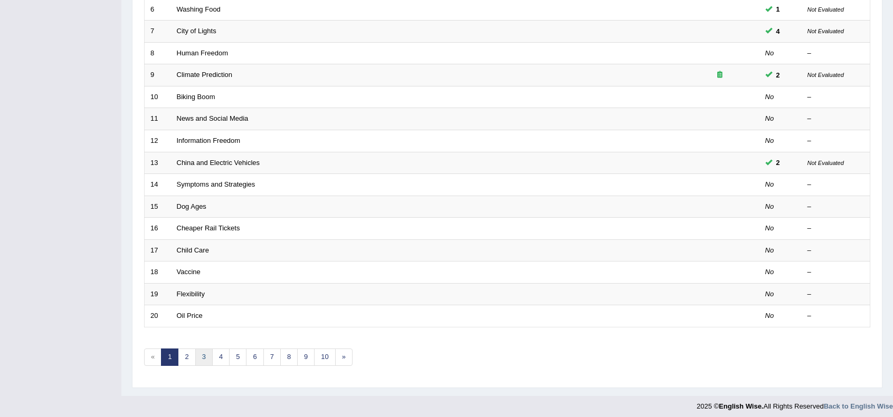
click at [204, 352] on link "3" at bounding box center [203, 357] width 17 height 17
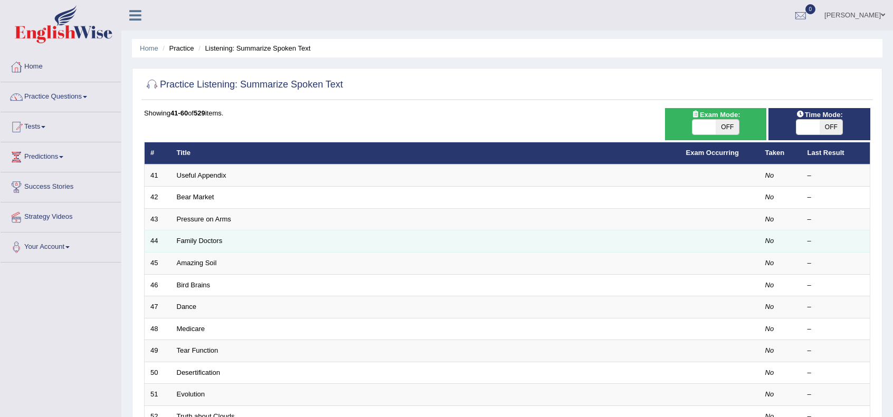
click at [195, 235] on td "Family Doctors" at bounding box center [425, 242] width 509 height 22
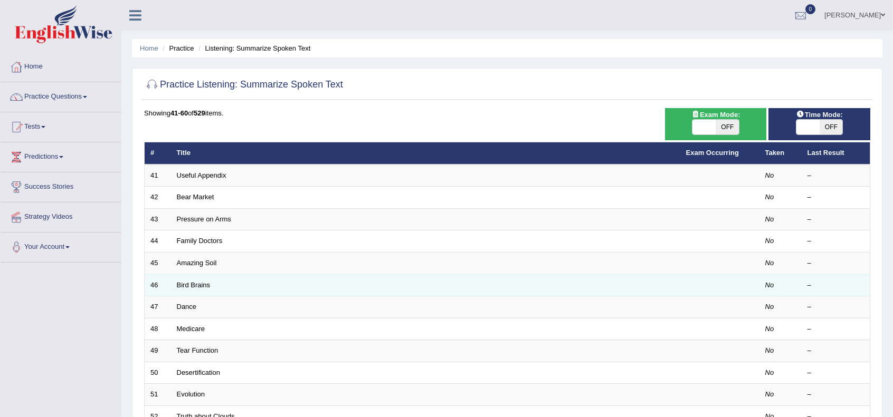
click at [213, 281] on td "Bird Brains" at bounding box center [425, 285] width 509 height 22
click at [200, 281] on link "Bird Brains" at bounding box center [194, 285] width 34 height 8
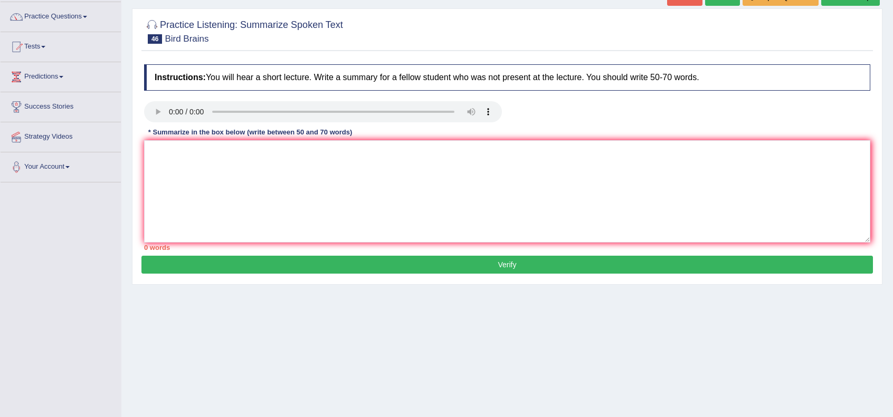
scroll to position [136, 0]
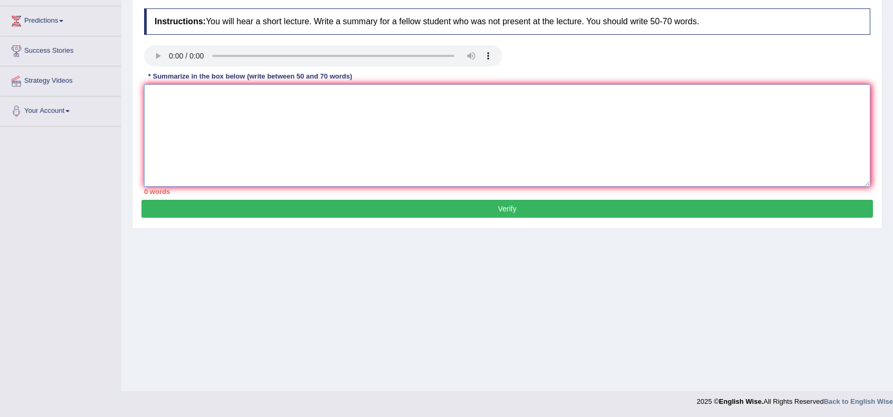
click at [165, 118] on textarea at bounding box center [507, 135] width 726 height 102
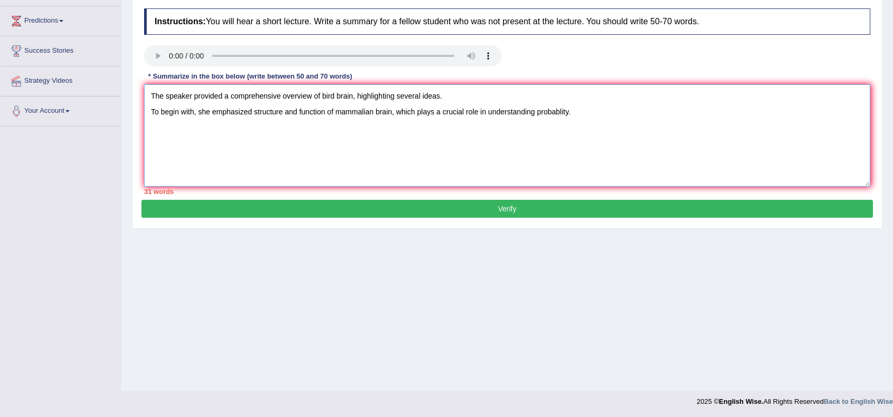
click at [253, 115] on textarea "The speaker provided a comprehensive overview of bird brain, highlighting sever…" at bounding box center [507, 135] width 726 height 102
click at [597, 107] on textarea "The speaker provided a comprehensive overview of bird brain, highlighting sever…" at bounding box center [507, 135] width 726 height 102
click at [307, 109] on textarea "The speaker provided a comprehensive overview of bird brain, highlighting sever…" at bounding box center [507, 135] width 726 height 102
click at [612, 110] on textarea "The speaker provided a comprehensive overview of bird brain, highlighting sever…" at bounding box center [507, 135] width 726 height 102
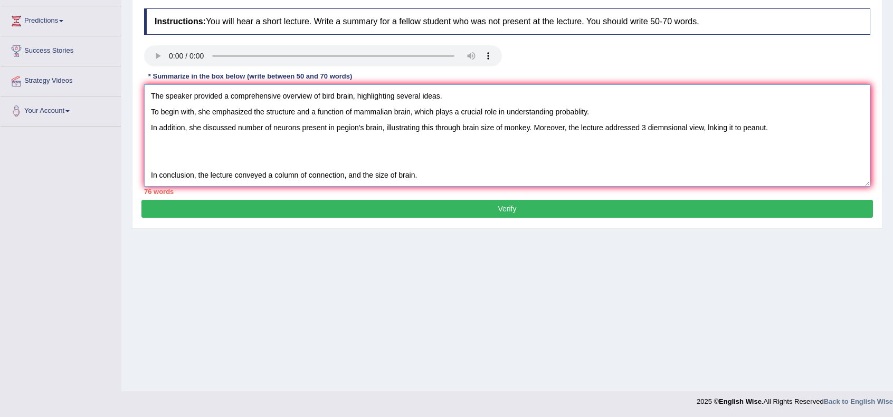
drag, startPoint x: 195, startPoint y: 112, endPoint x: 132, endPoint y: 112, distance: 63.3
click at [132, 112] on div "Practice Listening: Summarize Spoken Text 46 Bird Brains Instructions: You will…" at bounding box center [507, 91] width 750 height 277
click at [147, 114] on textarea "The speaker provided a comprehensive overview of bird brain, highlighting sever…" at bounding box center [507, 135] width 726 height 102
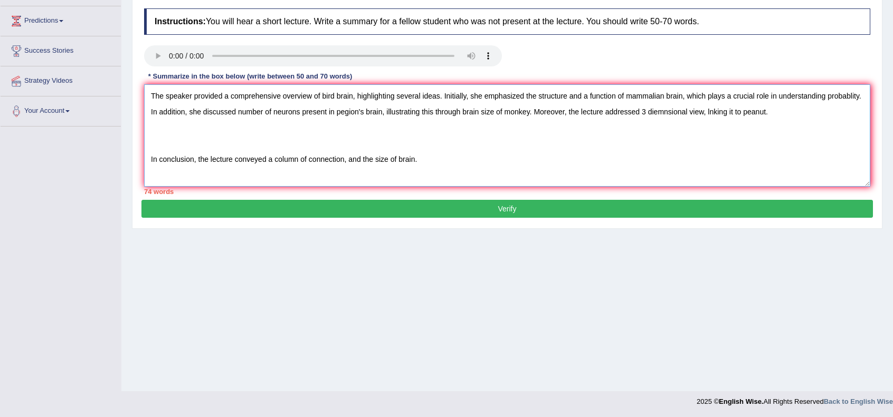
click at [147, 111] on textarea "The speaker provided a comprehensive overview of bird brain, highlighting sever…" at bounding box center [507, 135] width 726 height 102
click at [196, 151] on textarea "The speaker provided a comprehensive overview of bird brain, highlighting sever…" at bounding box center [507, 135] width 726 height 102
drag, startPoint x: 150, startPoint y: 157, endPoint x: 159, endPoint y: 156, distance: 9.6
click at [149, 157] on textarea "The speaker provided a comprehensive overview of bird brain, highlighting sever…" at bounding box center [507, 135] width 726 height 102
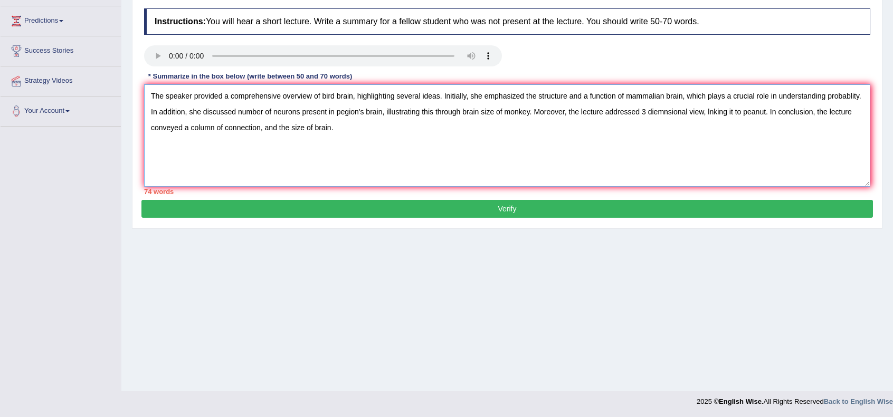
click at [707, 111] on textarea "The speaker provided a comprehensive overview of bird brain, highlighting sever…" at bounding box center [507, 135] width 726 height 102
drag, startPoint x: 179, startPoint y: 109, endPoint x: 146, endPoint y: 110, distance: 33.8
click at [146, 110] on textarea "The speaker provided a comprehensive overview of bird brain, highlighting sever…" at bounding box center [507, 135] width 726 height 102
drag, startPoint x: 330, startPoint y: 111, endPoint x: 309, endPoint y: 109, distance: 21.7
click at [309, 109] on textarea "The speaker provided a comprehensive overview of bird brain, highlighting sever…" at bounding box center [507, 135] width 726 height 102
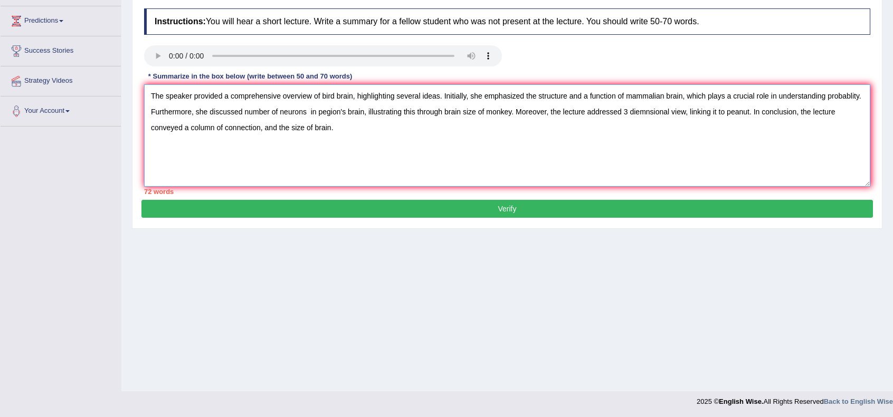
drag, startPoint x: 278, startPoint y: 111, endPoint x: 244, endPoint y: 111, distance: 33.8
click at [244, 111] on textarea "The speaker provided a comprehensive overview of bird brain, highlighting sever…" at bounding box center [507, 135] width 726 height 102
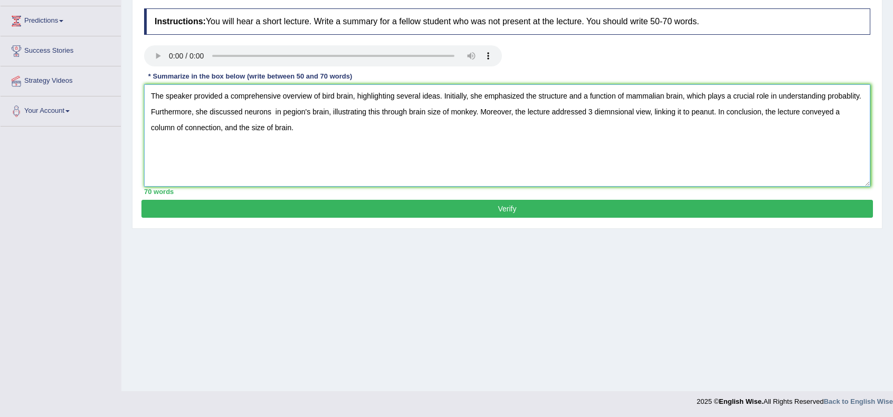
click at [271, 113] on textarea "The speaker provided a comprehensive overview of bird brain, highlighting sever…" at bounding box center [507, 135] width 726 height 102
click at [308, 131] on textarea "The speaker provided a comprehensive overview of bird brain, highlighting sever…" at bounding box center [507, 135] width 726 height 102
click at [321, 97] on textarea "The speaker provided a comprehensive overview of bird brain, highlighting sever…" at bounding box center [507, 135] width 726 height 102
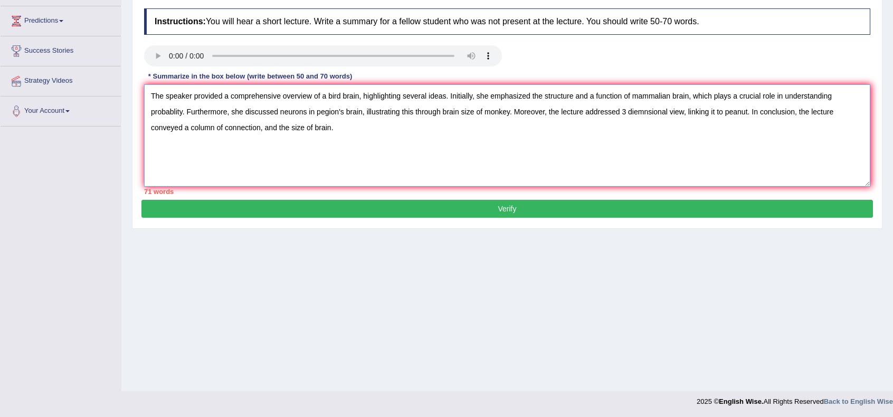
click at [592, 93] on textarea "The speaker provided a comprehensive overview of a bird brain, highlighting sev…" at bounding box center [507, 135] width 726 height 102
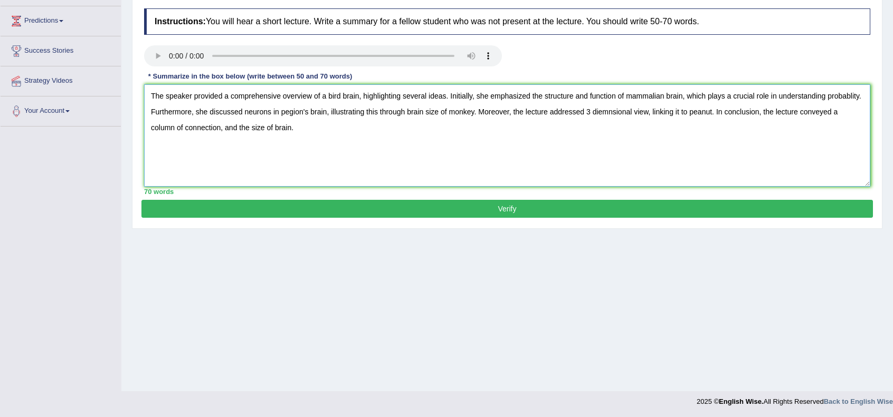
click at [542, 93] on textarea "The speaker provided a comprehensive overview of a bird brain, highlighting sev…" at bounding box center [507, 135] width 726 height 102
click at [406, 110] on textarea "The speaker provided a comprehensive overview of a bird brain, highlighting sev…" at bounding box center [507, 135] width 726 height 102
click at [422, 135] on textarea "The speaker provided a comprehensive overview of a bird brain, highlighting sev…" at bounding box center [507, 135] width 726 height 102
click at [599, 111] on textarea "The speaker provided a comprehensive overview of a bird brain, highlighting sev…" at bounding box center [507, 135] width 726 height 102
click at [644, 110] on textarea "The speaker provided a comprehensive overview of a bird brain, highlighting sev…" at bounding box center [507, 135] width 726 height 102
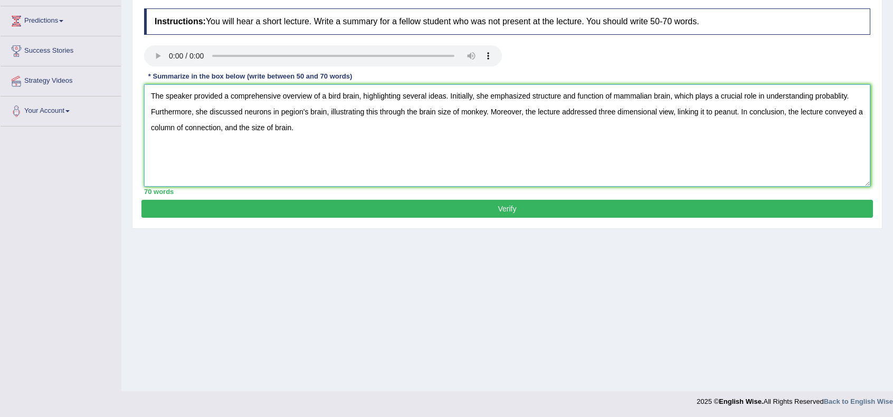
click at [648, 148] on textarea "The speaker provided a comprehensive overview of a bird brain, highlighting sev…" at bounding box center [507, 135] width 726 height 102
type textarea "The speaker provided a comprehensive overview of a bird brain, highlighting sev…"
click at [465, 212] on button "Verify" at bounding box center [506, 209] width 731 height 18
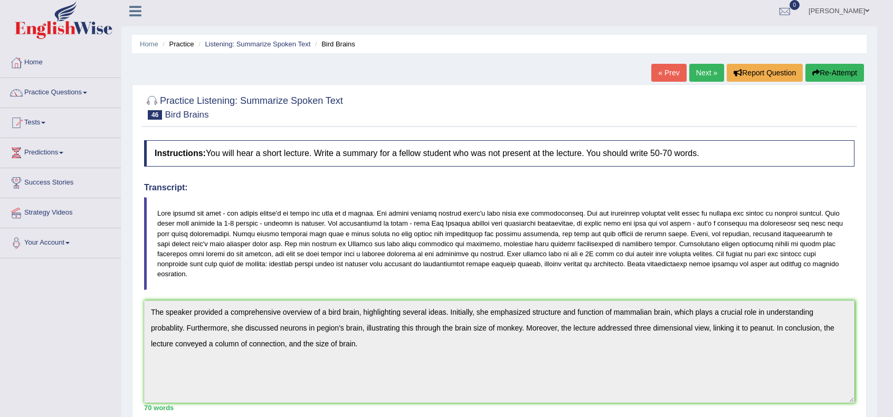
scroll to position [0, 0]
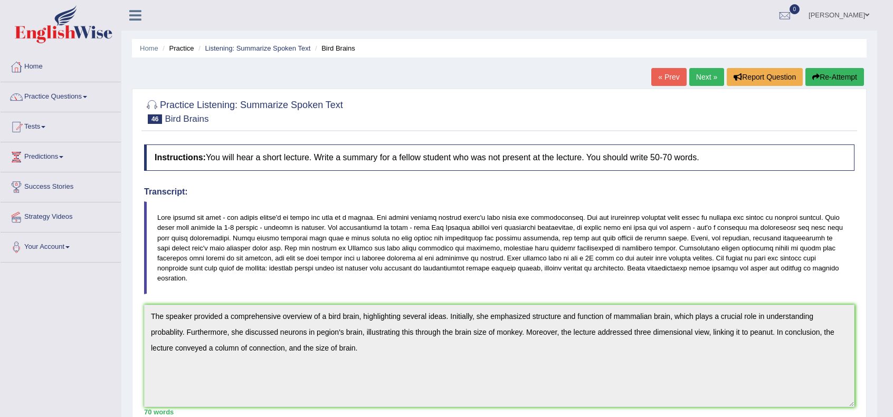
click at [693, 75] on link "Next »" at bounding box center [706, 77] width 35 height 18
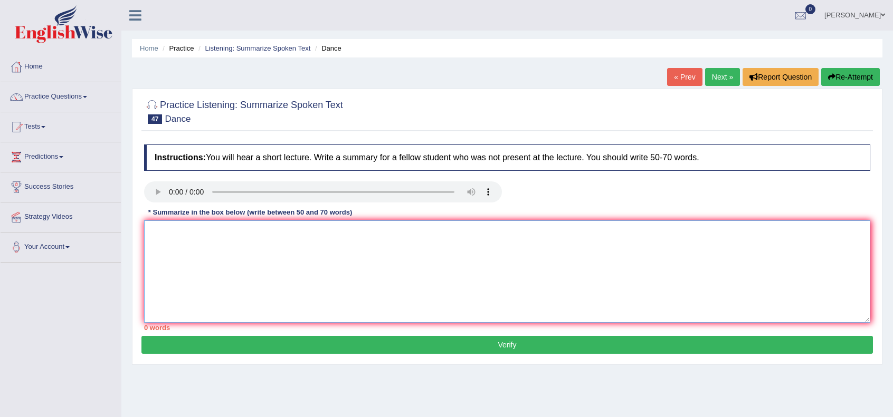
click at [211, 241] on textarea at bounding box center [507, 272] width 726 height 102
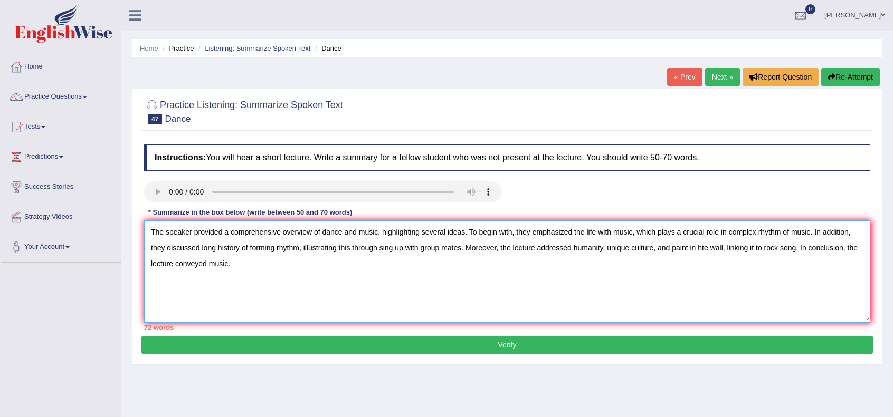
click at [513, 231] on textarea "The speaker provided a comprehensive overview of dance and music, highlighting …" at bounding box center [507, 272] width 726 height 102
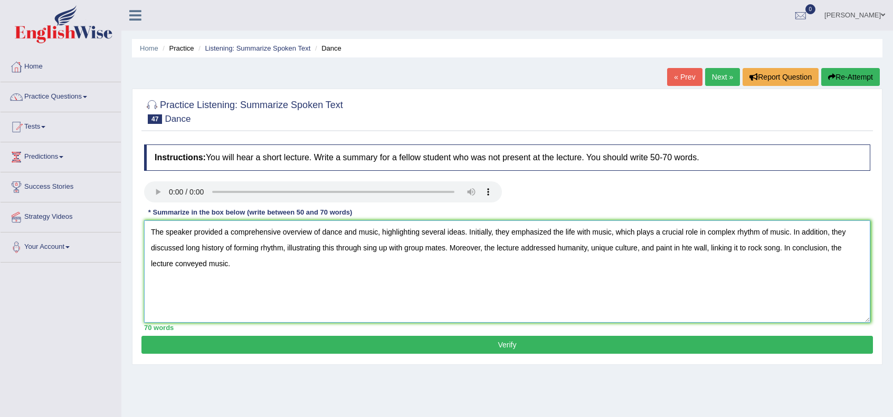
click at [393, 258] on textarea "The speaker provided a comprehensive overview of dance and music, highlighting …" at bounding box center [507, 272] width 726 height 102
click at [687, 246] on textarea "The speaker provided a comprehensive overview of dance and music, highlighting …" at bounding box center [507, 272] width 726 height 102
click at [656, 266] on textarea "The speaker provided a comprehensive overview of dance and music, highlighting …" at bounding box center [507, 272] width 726 height 102
type textarea "The speaker provided a comprehensive overview of dance and music, highlighting …"
click at [520, 341] on button "Verify" at bounding box center [506, 345] width 731 height 18
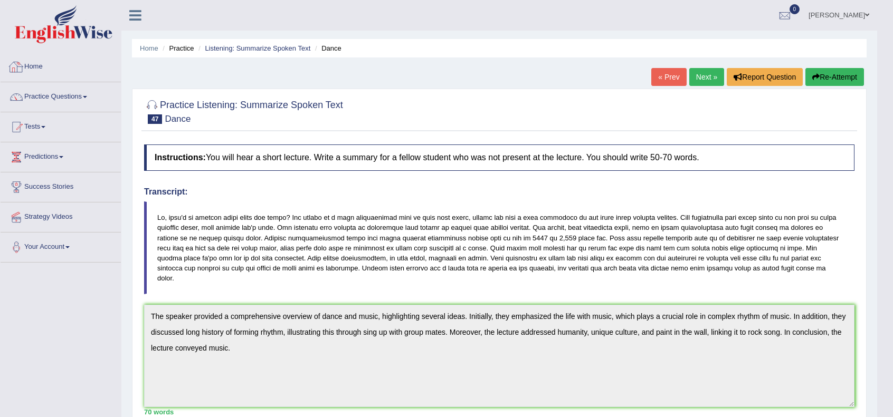
click at [47, 63] on link "Home" at bounding box center [61, 65] width 120 height 26
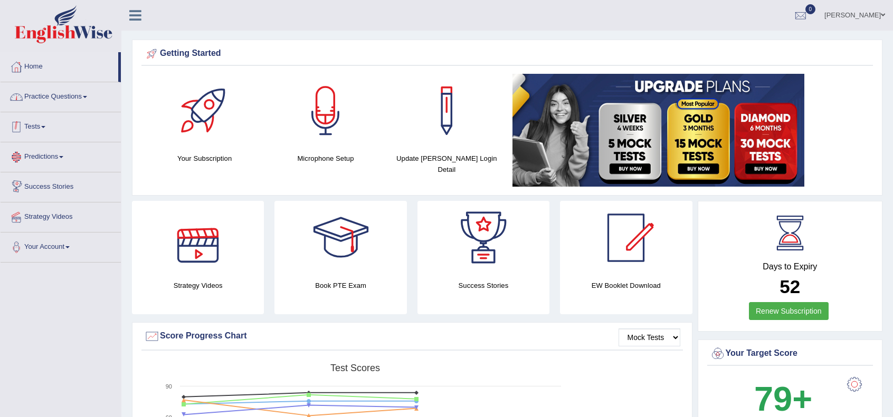
click at [57, 94] on link "Practice Questions" at bounding box center [61, 95] width 120 height 26
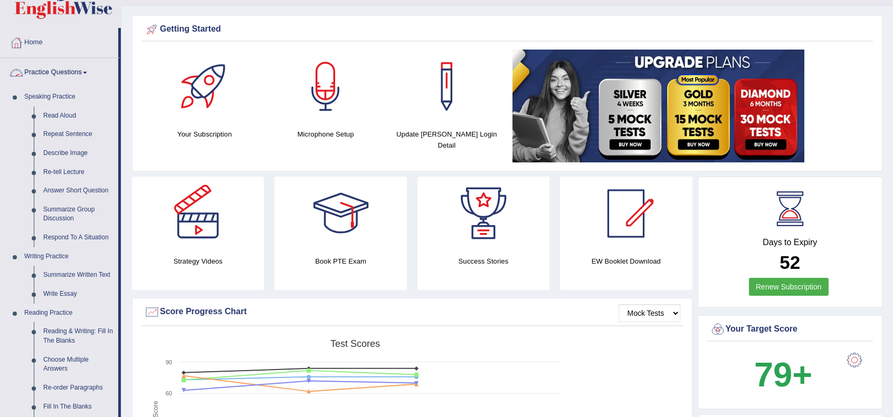
scroll to position [106, 0]
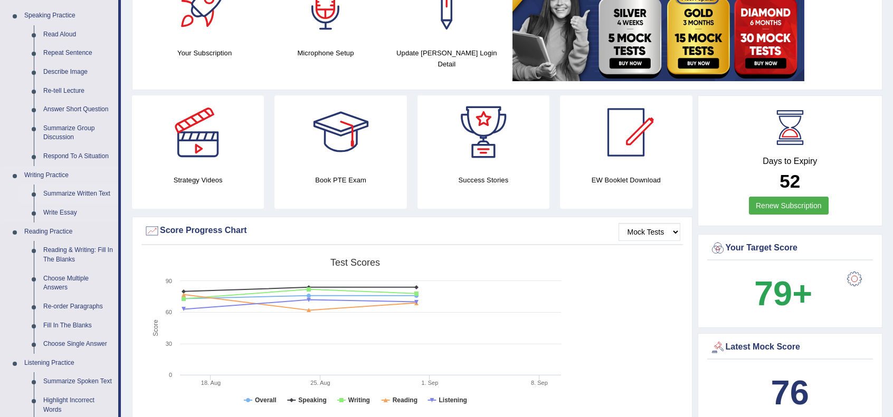
click at [71, 196] on link "Summarize Written Text" at bounding box center [79, 194] width 80 height 19
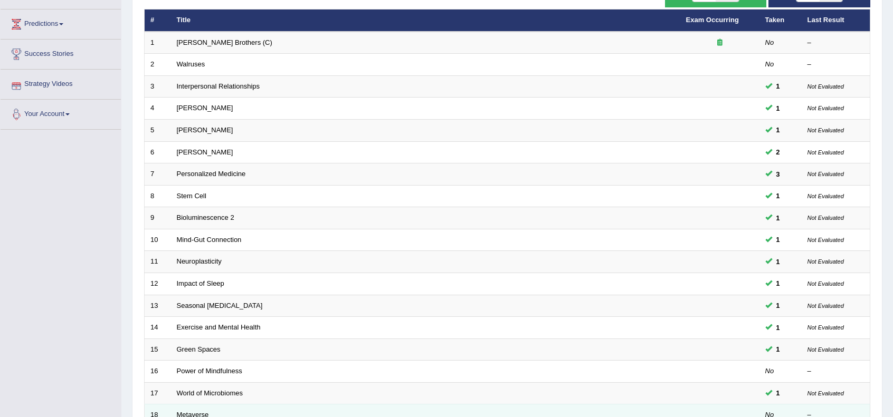
scroll to position [246, 0]
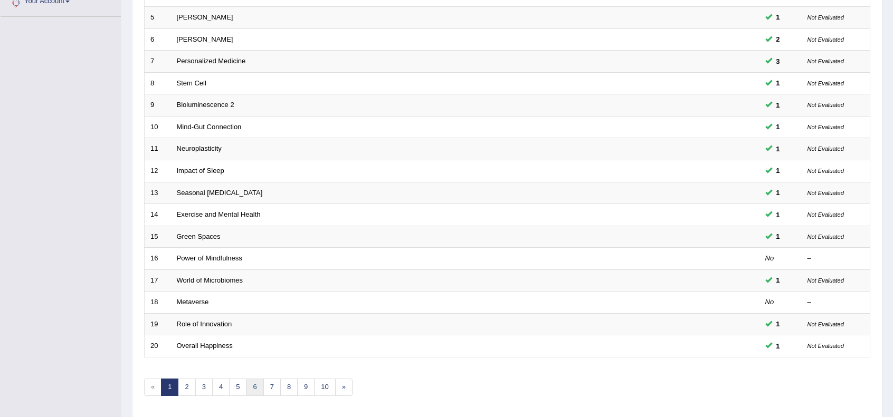
click at [249, 386] on link "6" at bounding box center [254, 387] width 17 height 17
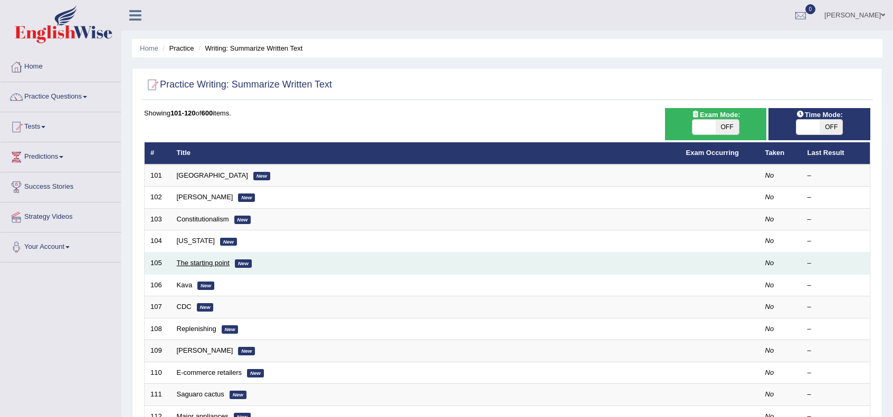
click at [185, 263] on link "The starting point" at bounding box center [203, 263] width 53 height 8
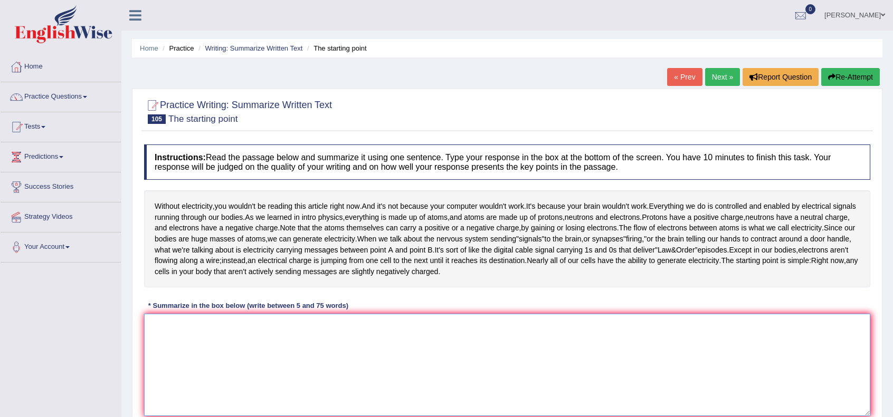
click at [242, 344] on textarea at bounding box center [507, 365] width 726 height 102
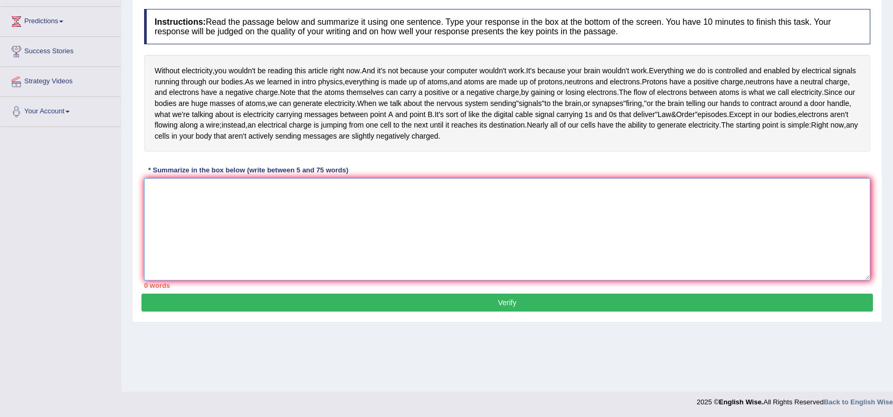
scroll to position [136, 0]
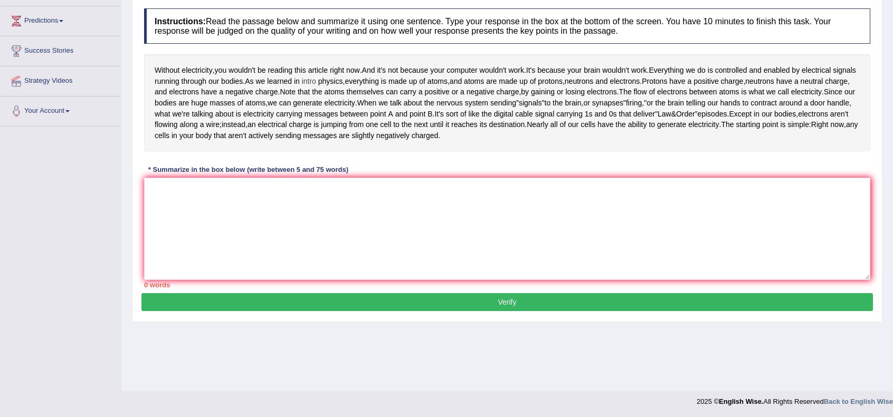
click at [316, 80] on span "intro" at bounding box center [309, 81] width 14 height 11
click at [335, 81] on div at bounding box center [339, 83] width 18 height 8
click at [296, 88] on span "Note" at bounding box center [288, 92] width 16 height 11
click at [339, 90] on body "Toggle navigation Home Practice Questions Speaking Practice Read Aloud Repeat S…" at bounding box center [446, 72] width 893 height 417
click at [396, 225] on textarea at bounding box center [507, 229] width 726 height 102
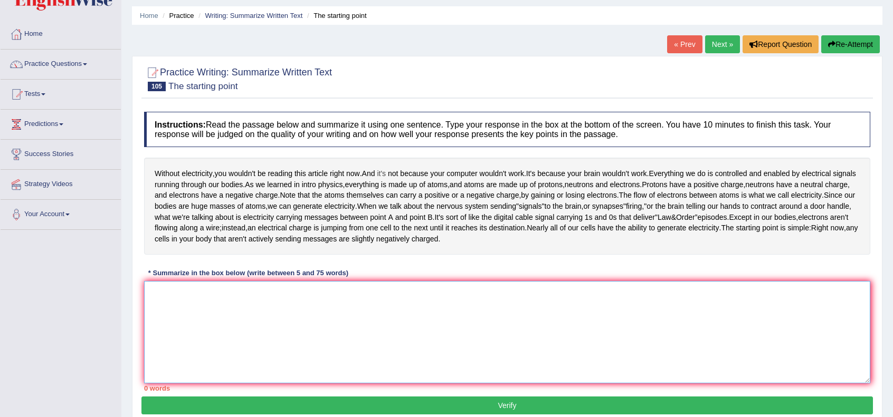
scroll to position [0, 0]
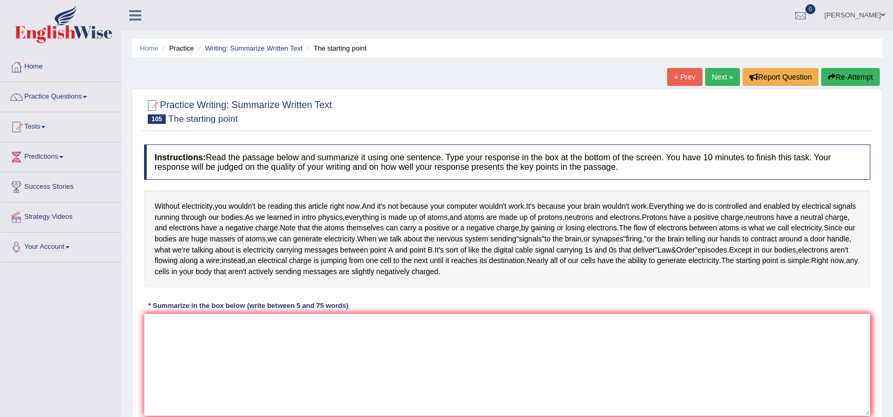
click at [88, 34] on img at bounding box center [64, 24] width 98 height 38
